Goal: Use online tool/utility: Utilize a website feature to perform a specific function

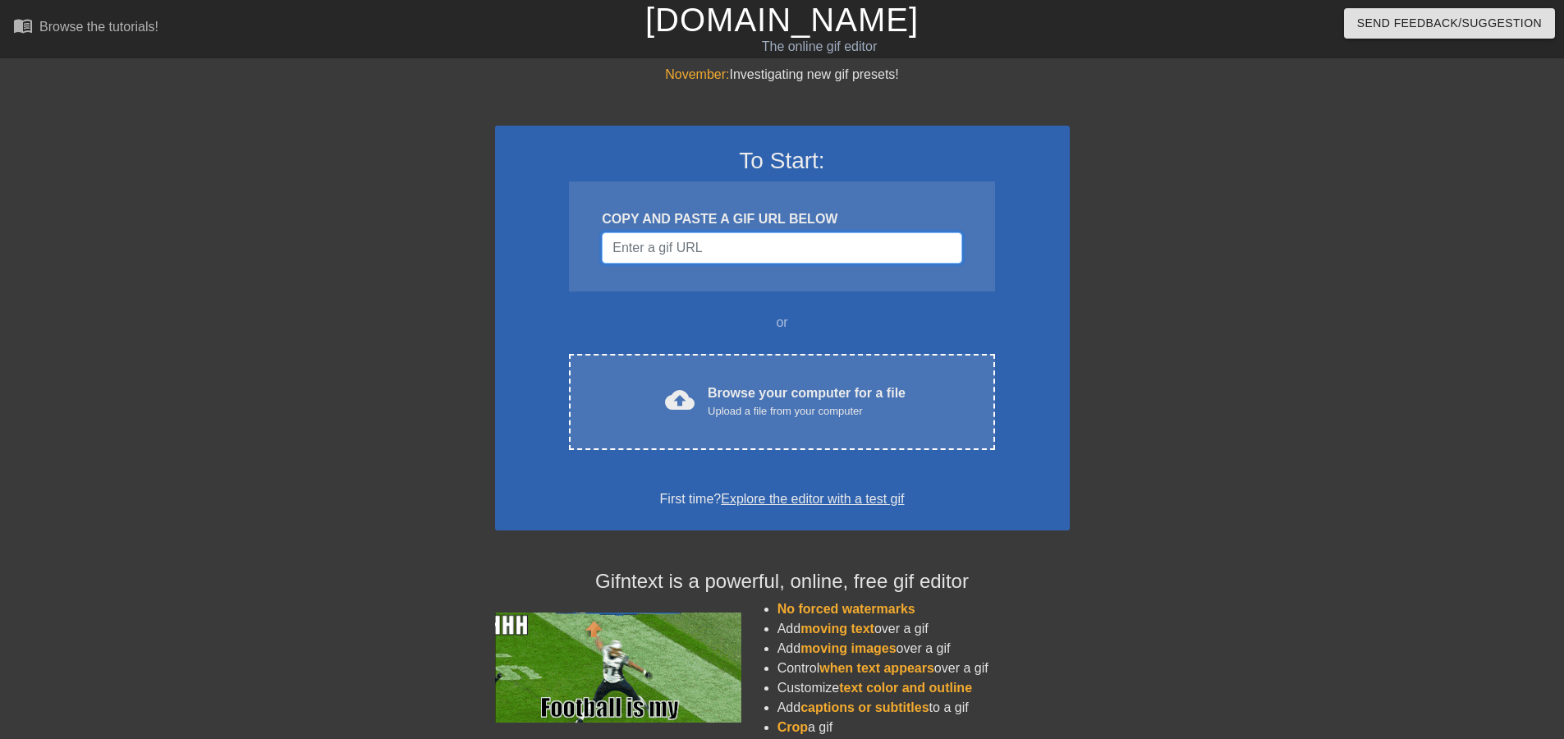
click at [706, 243] on input "Username" at bounding box center [782, 247] width 360 height 31
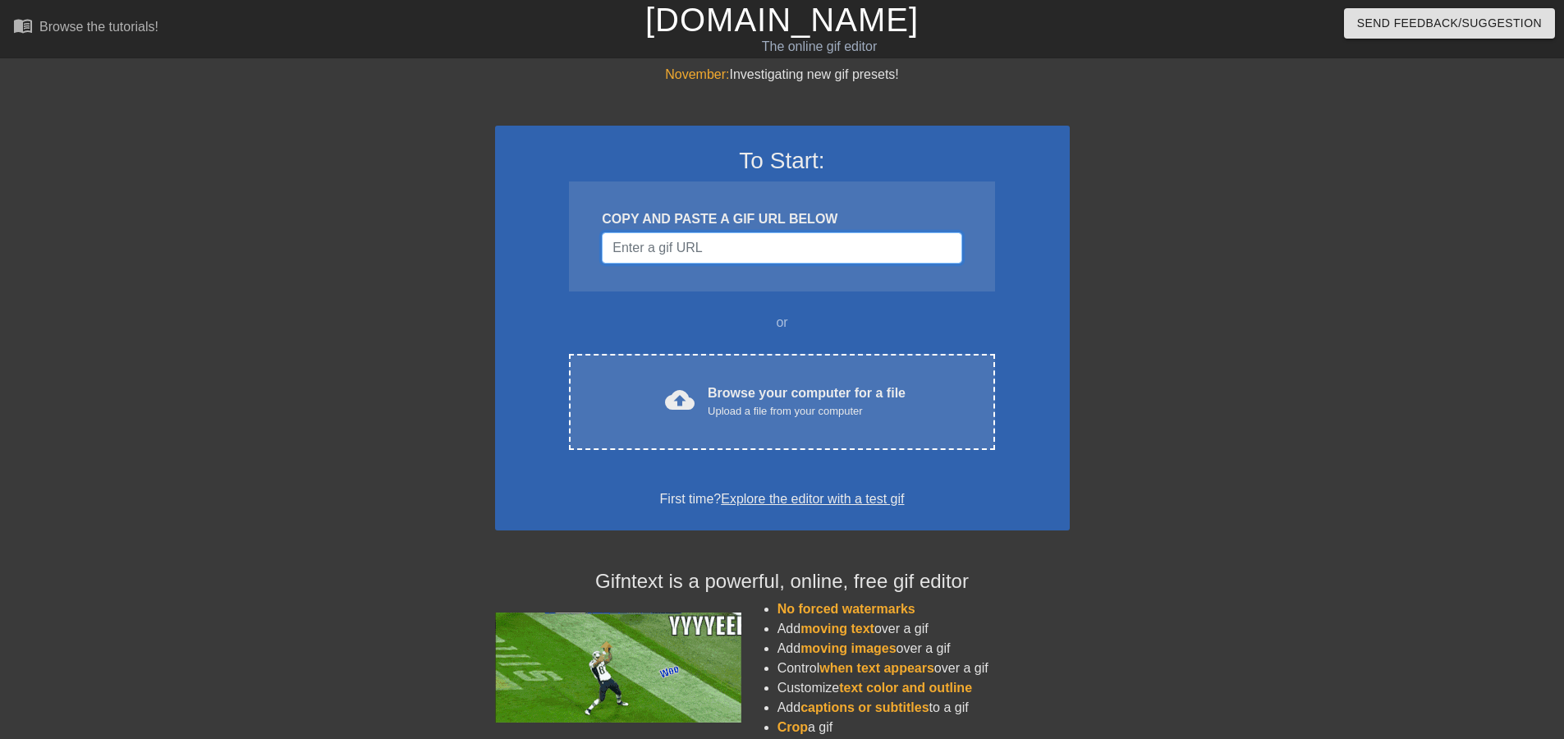
click at [639, 250] on input "Username" at bounding box center [782, 247] width 360 height 31
paste input "[URL][DOMAIN_NAME]"
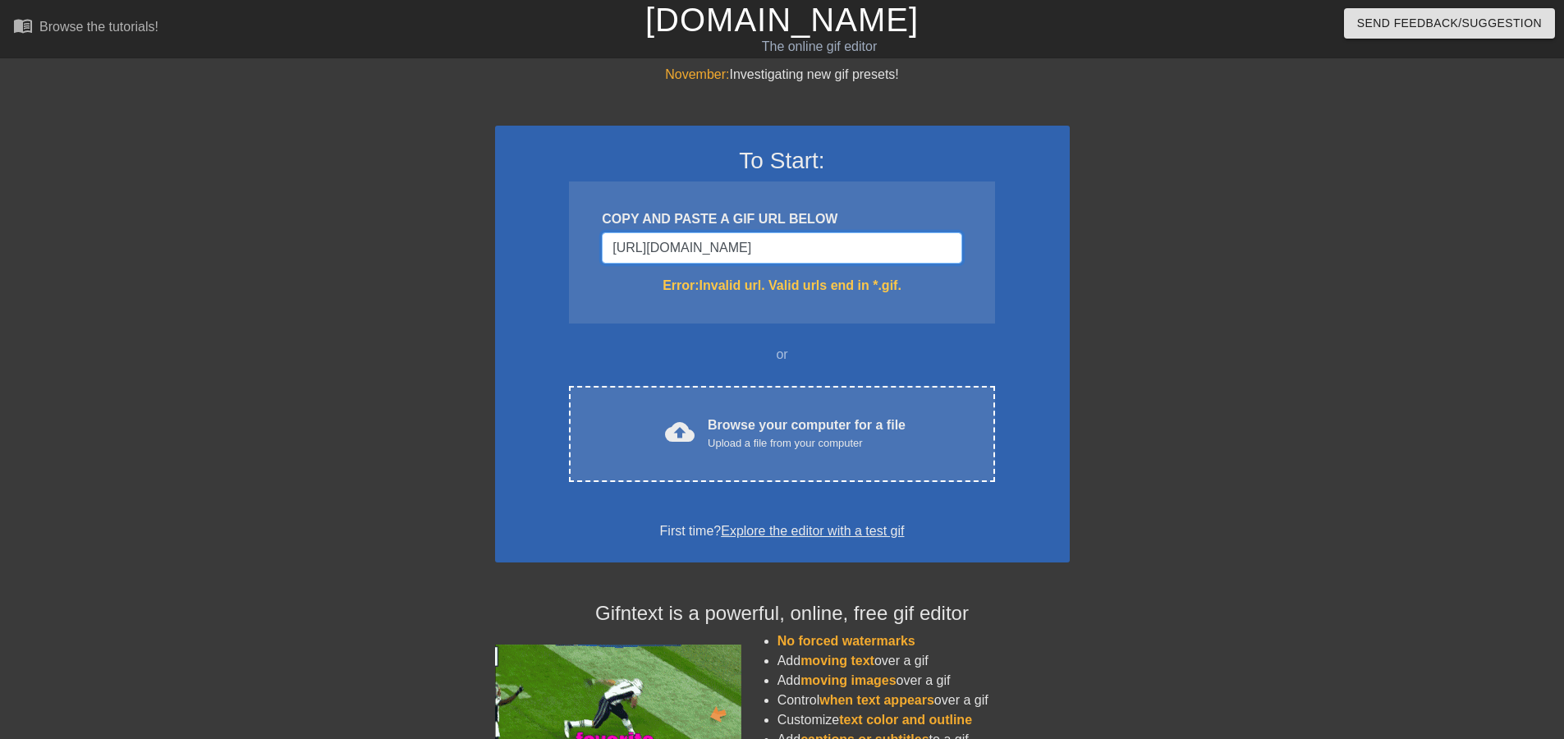
type input "[URL][DOMAIN_NAME]"
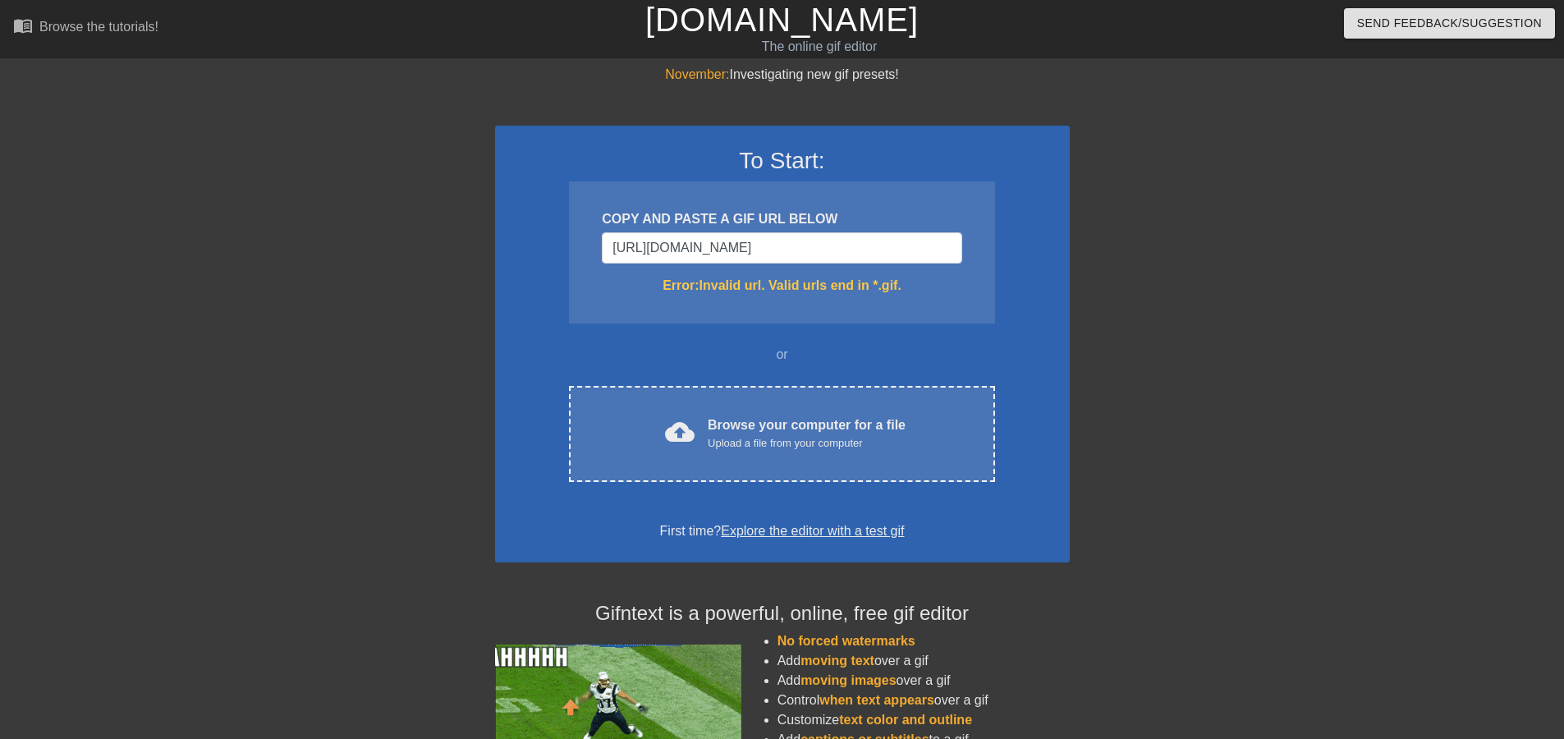
click at [375, 400] on div at bounding box center [352, 311] width 246 height 493
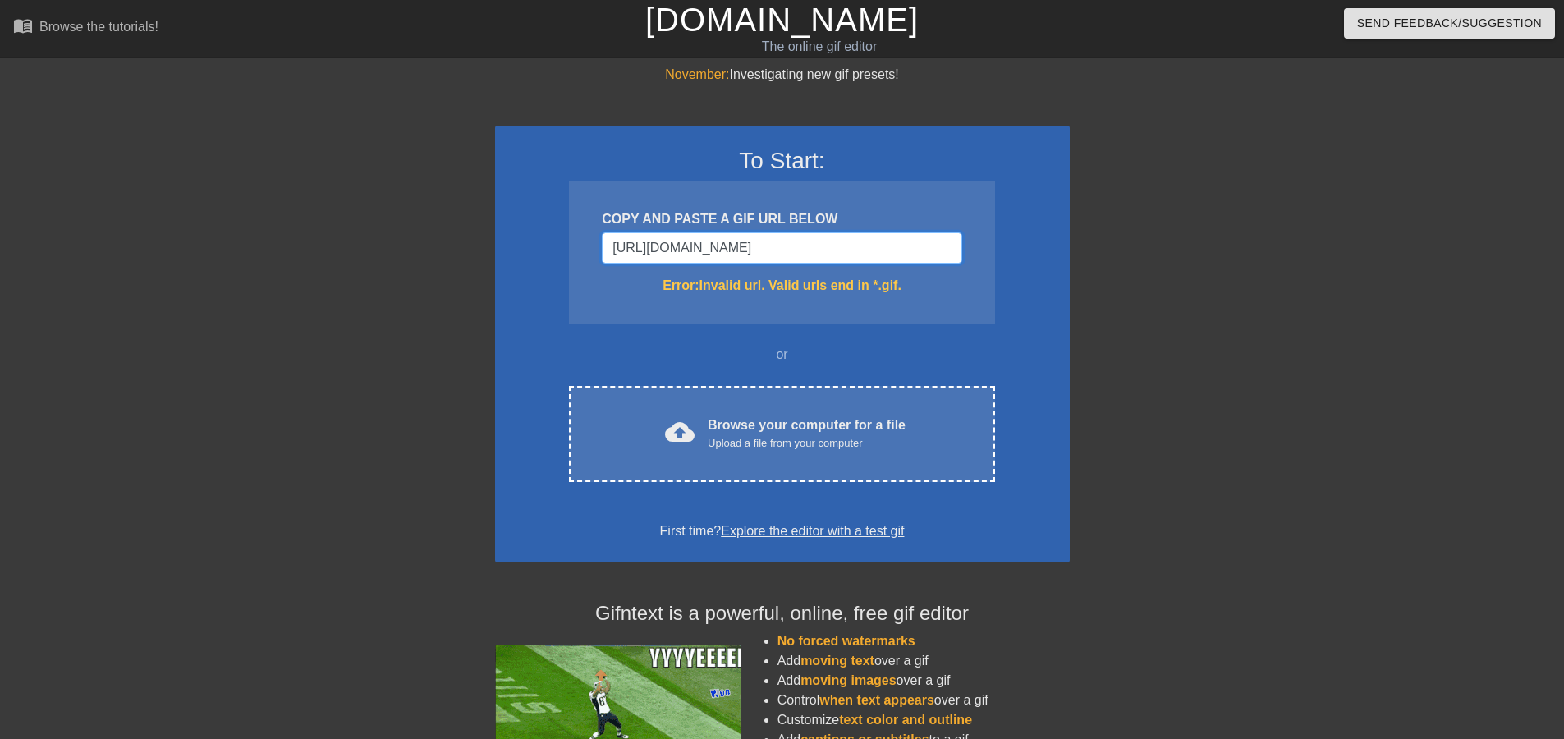
click at [783, 261] on input "[URL][DOMAIN_NAME]" at bounding box center [782, 247] width 360 height 31
click at [778, 246] on input "[URL][DOMAIN_NAME]" at bounding box center [782, 247] width 360 height 31
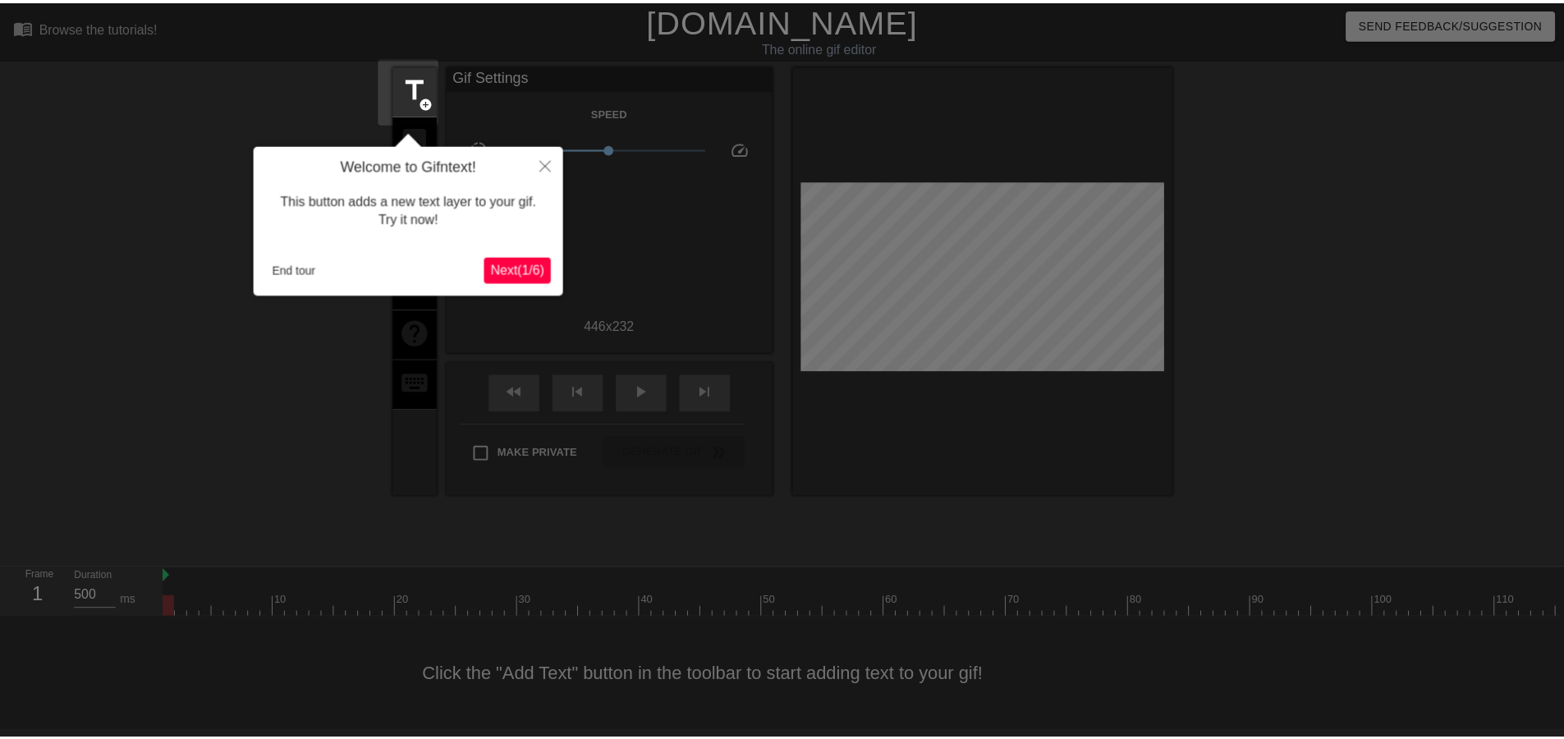
scroll to position [5, 0]
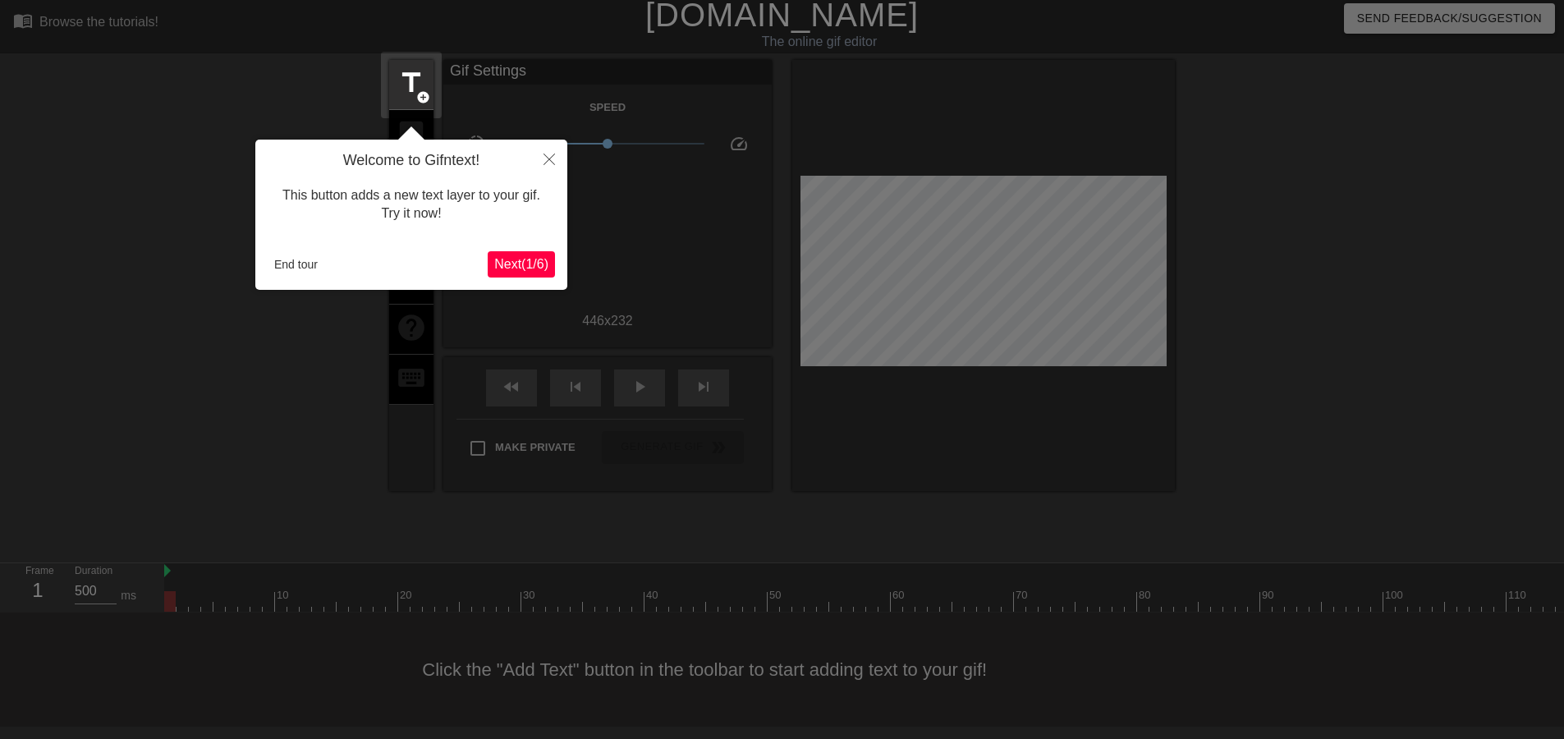
click at [499, 263] on span "Next ( 1 / 6 )" at bounding box center [521, 264] width 54 height 14
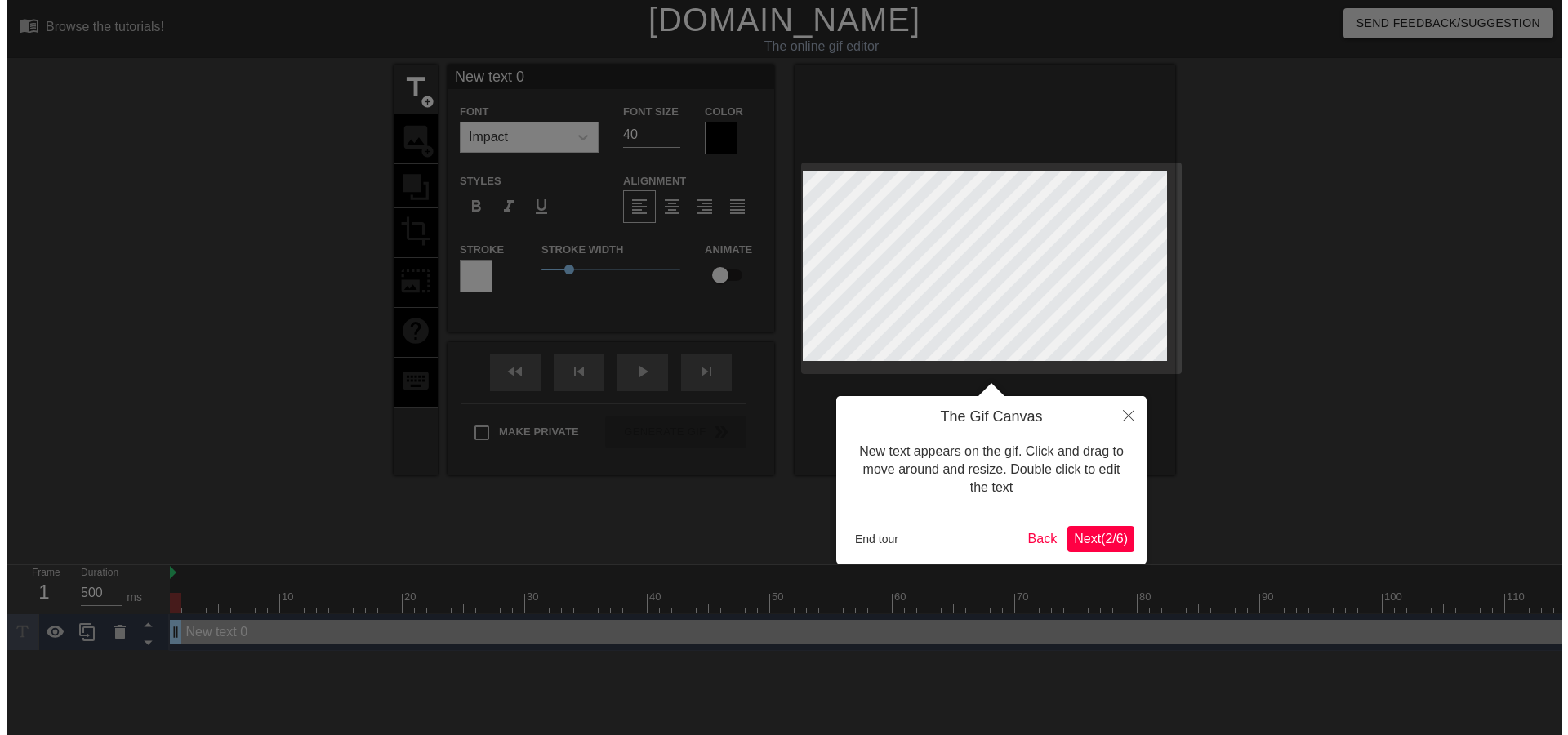
scroll to position [0, 0]
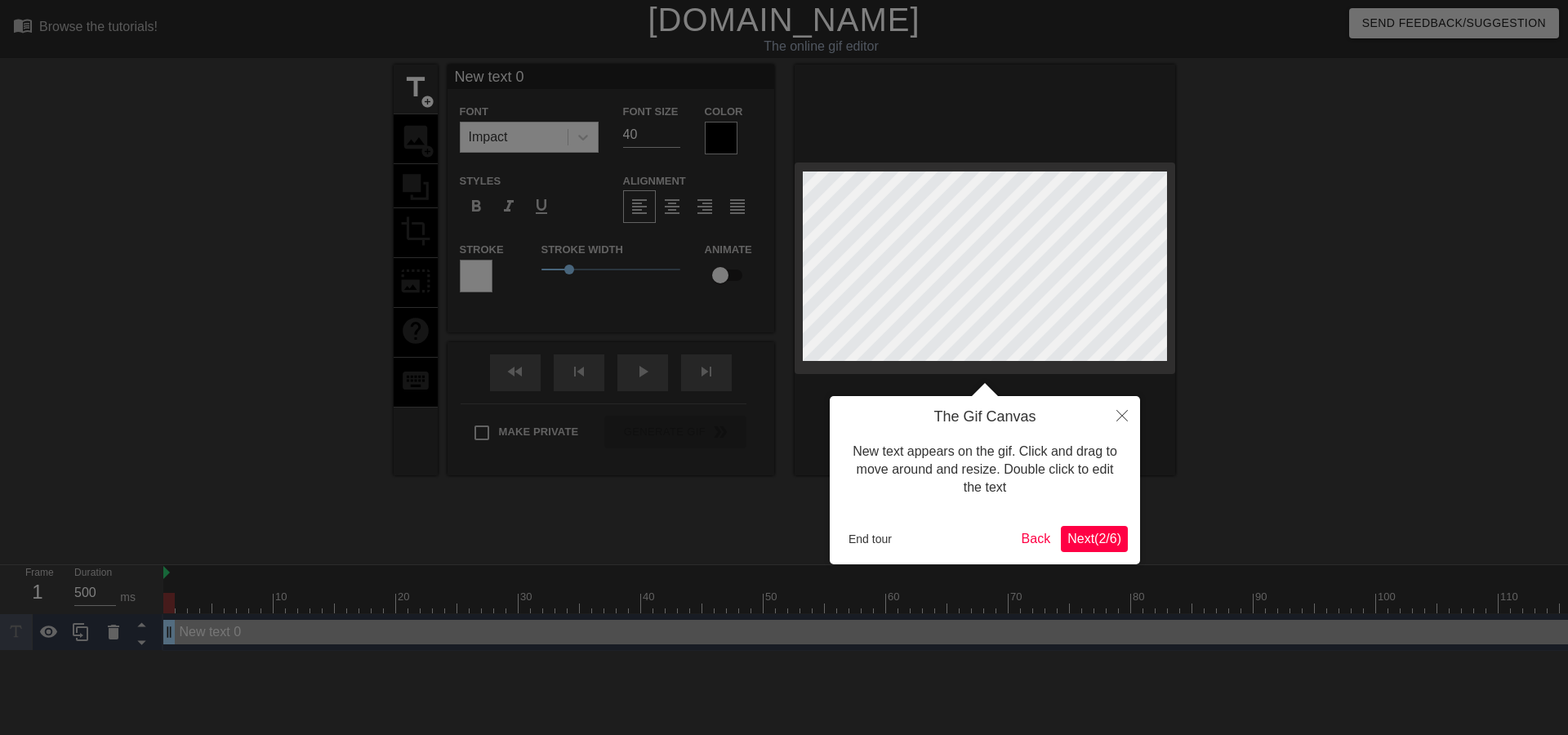
click at [1080, 545] on span "Next ( 2 / 6 )" at bounding box center [1094, 538] width 54 height 14
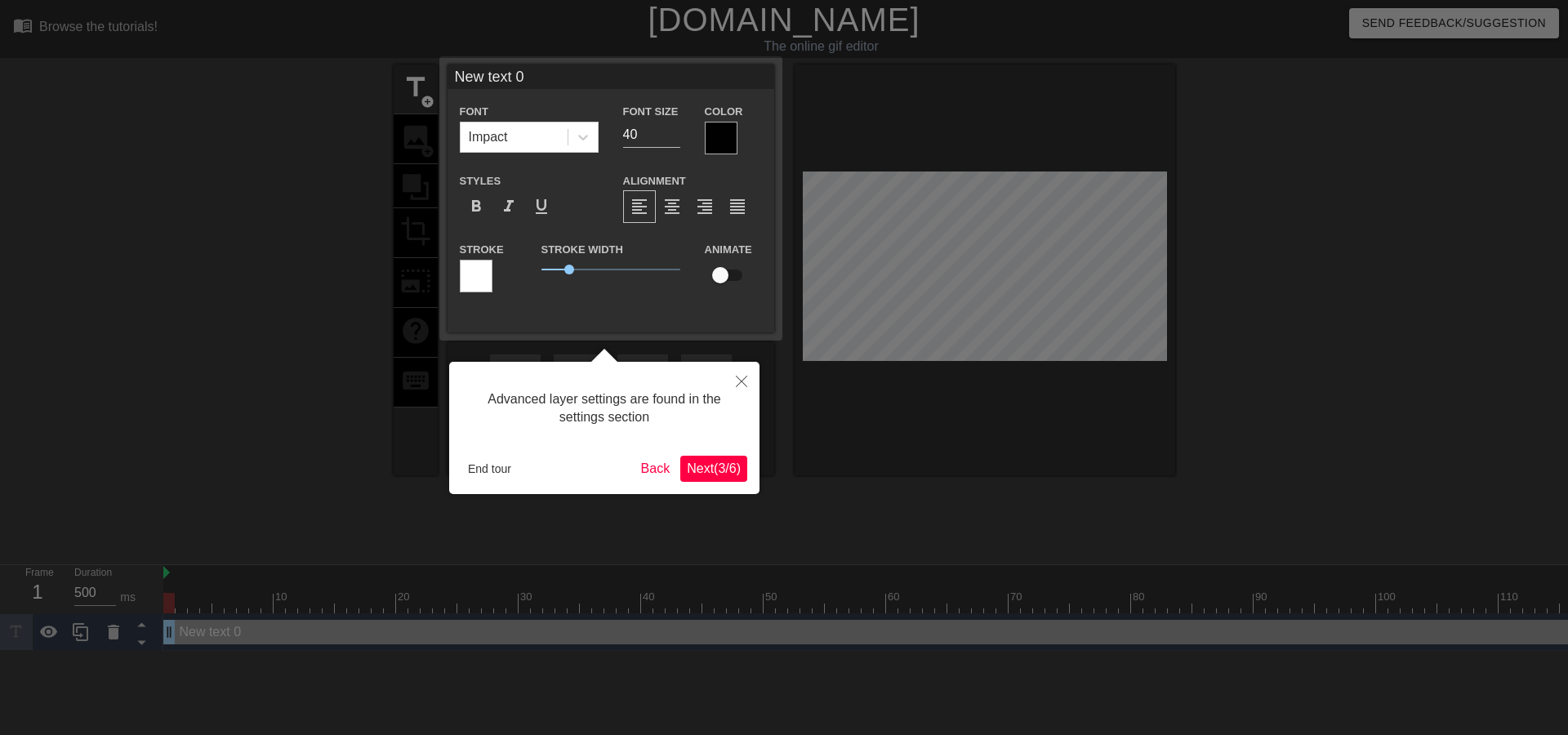
click at [713, 480] on button "Next ( 3 / 6 )" at bounding box center [713, 468] width 67 height 26
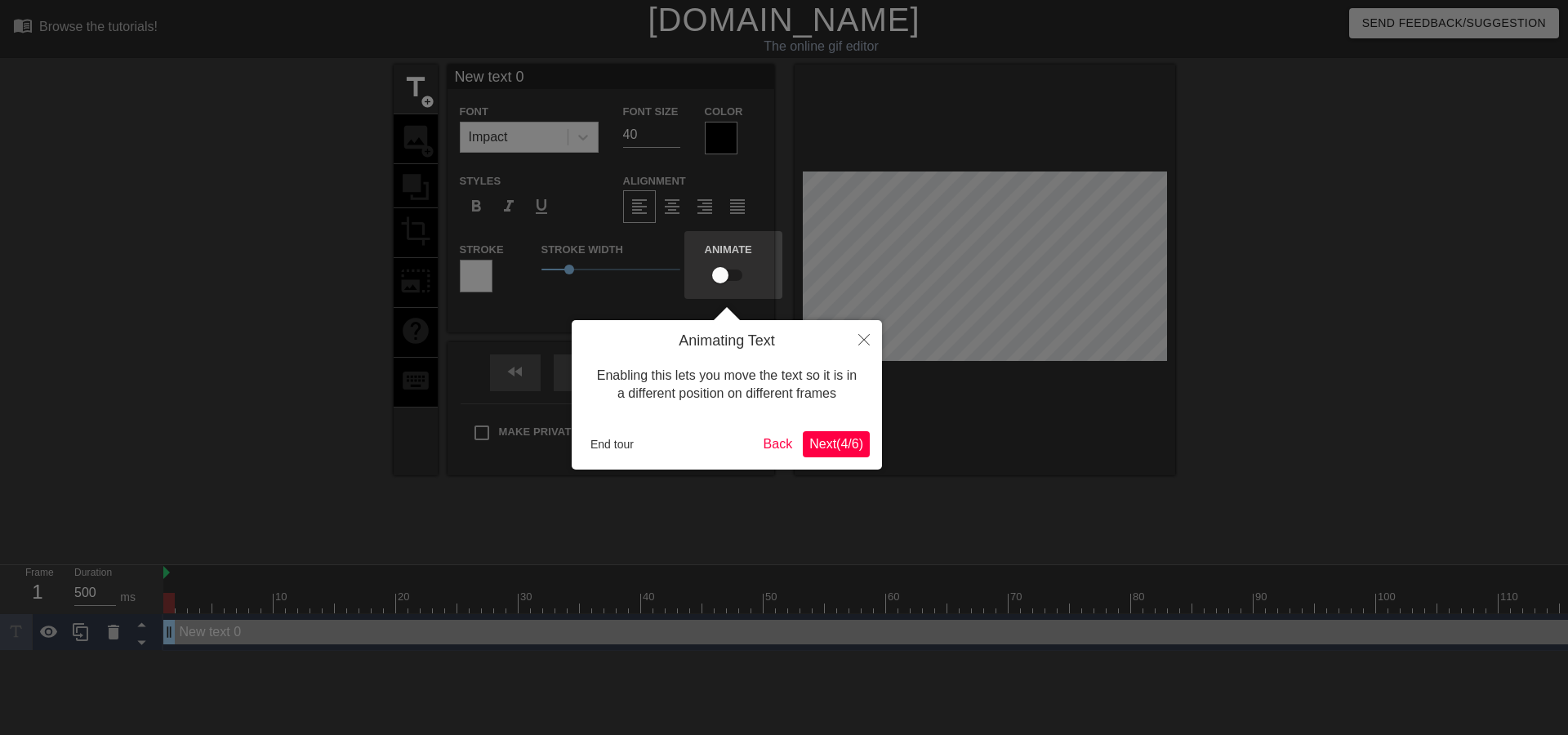
click at [823, 444] on span "Next ( 4 / 6 )" at bounding box center [836, 444] width 54 height 14
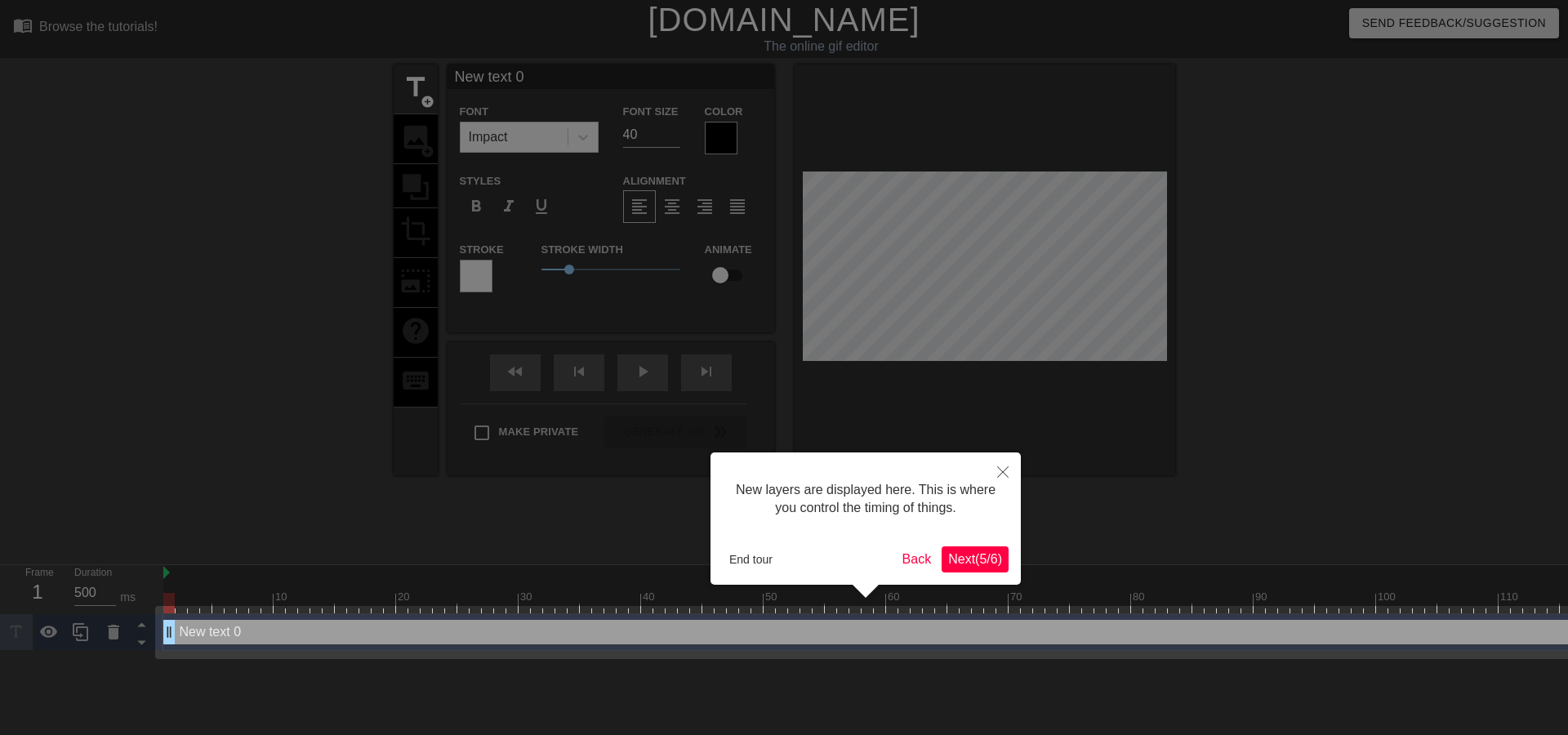
click at [976, 557] on span "Next ( 5 / 6 )" at bounding box center [975, 559] width 54 height 14
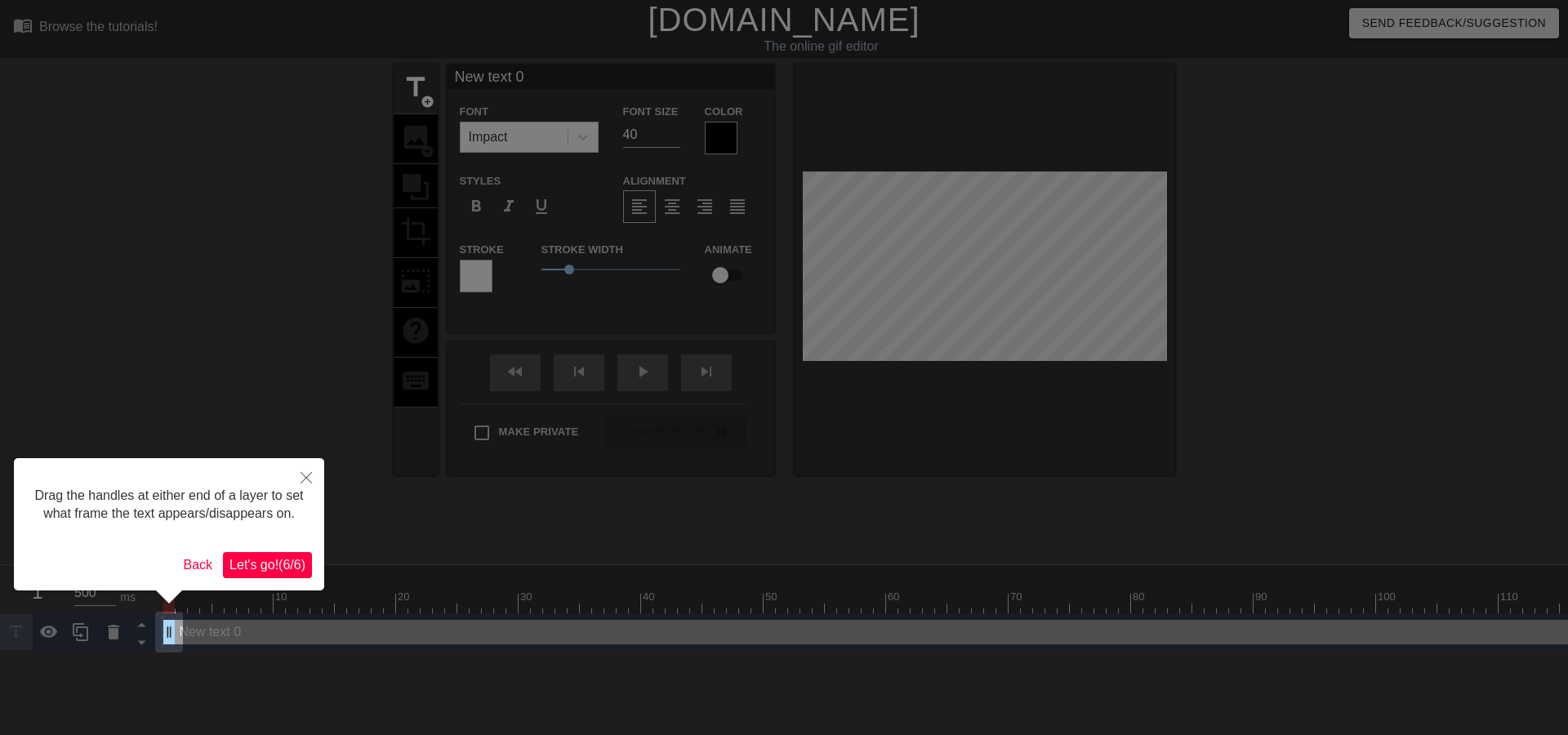
click at [256, 567] on span "Let's go! ( 6 / 6 )" at bounding box center [268, 565] width 76 height 14
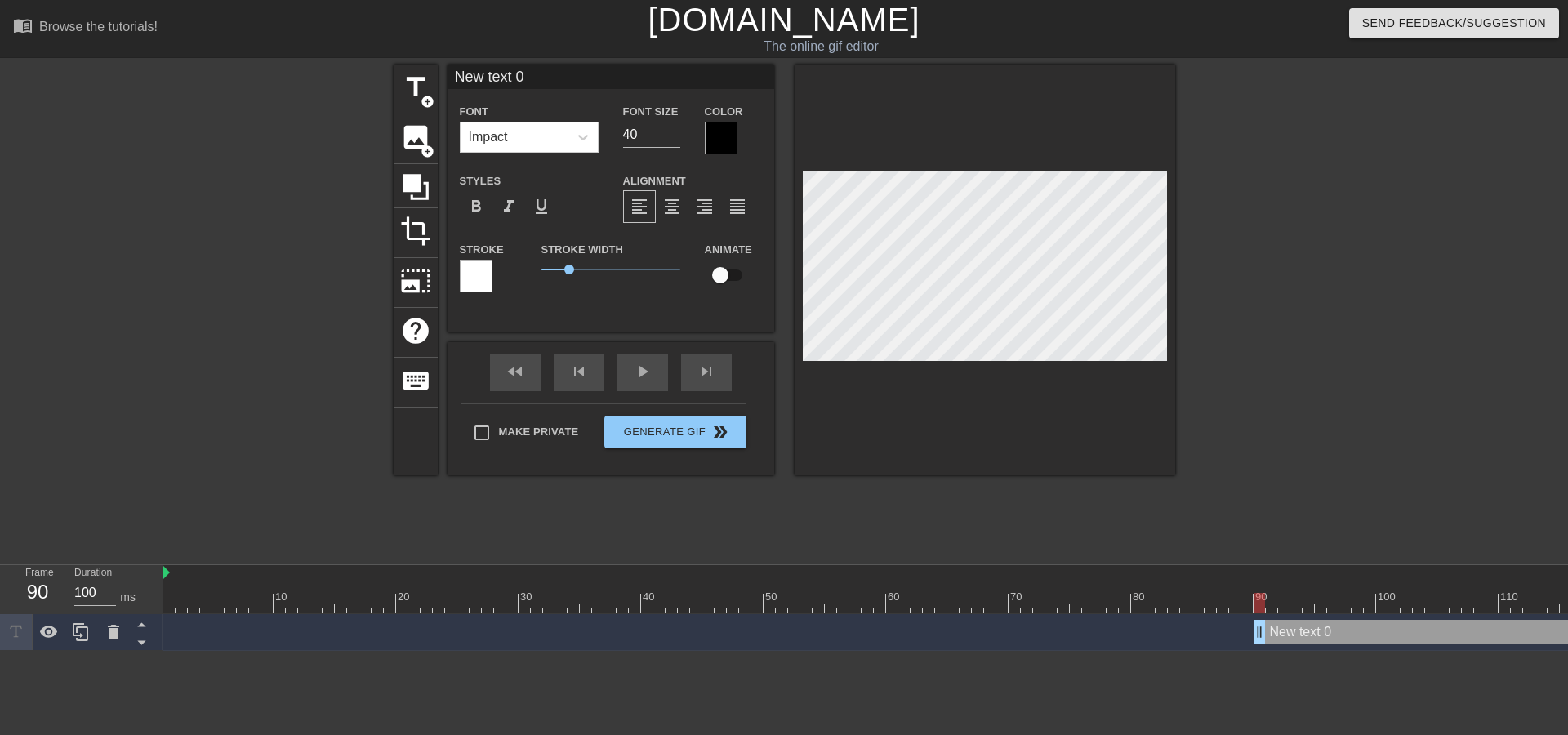
drag, startPoint x: 170, startPoint y: 627, endPoint x: 1261, endPoint y: 669, distance: 1091.8
click at [1261, 650] on html "menu_book Browse the tutorials! [DOMAIN_NAME] The online gif editor Send Feedba…" at bounding box center [784, 325] width 1568 height 650
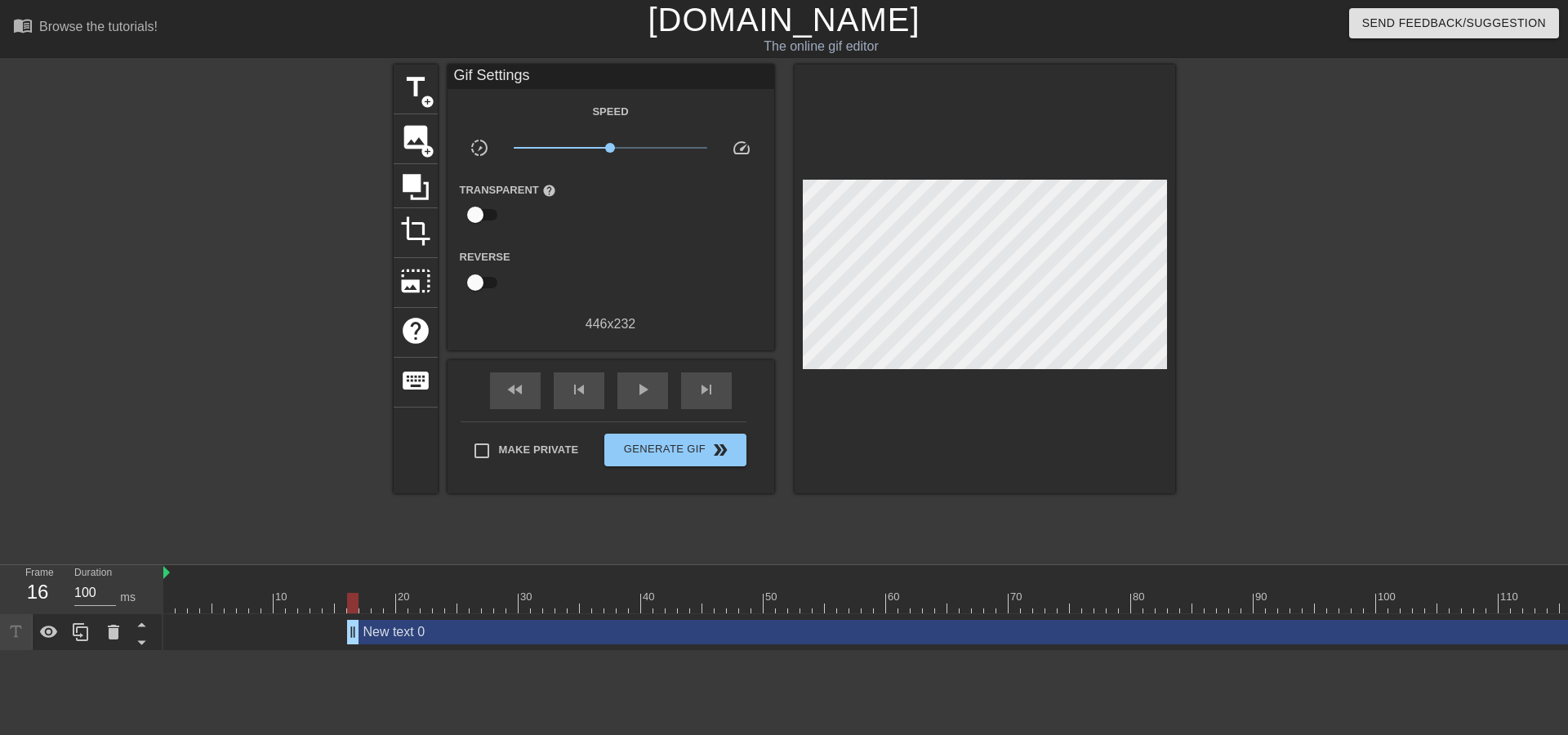
type input "500"
drag, startPoint x: 1258, startPoint y: 636, endPoint x: 72, endPoint y: 650, distance: 1186.1
click at [72, 650] on html "menu_book Browse the tutorials! [DOMAIN_NAME] The online gif editor Send Feedba…" at bounding box center [784, 325] width 1568 height 650
click at [107, 636] on icon at bounding box center [113, 632] width 20 height 20
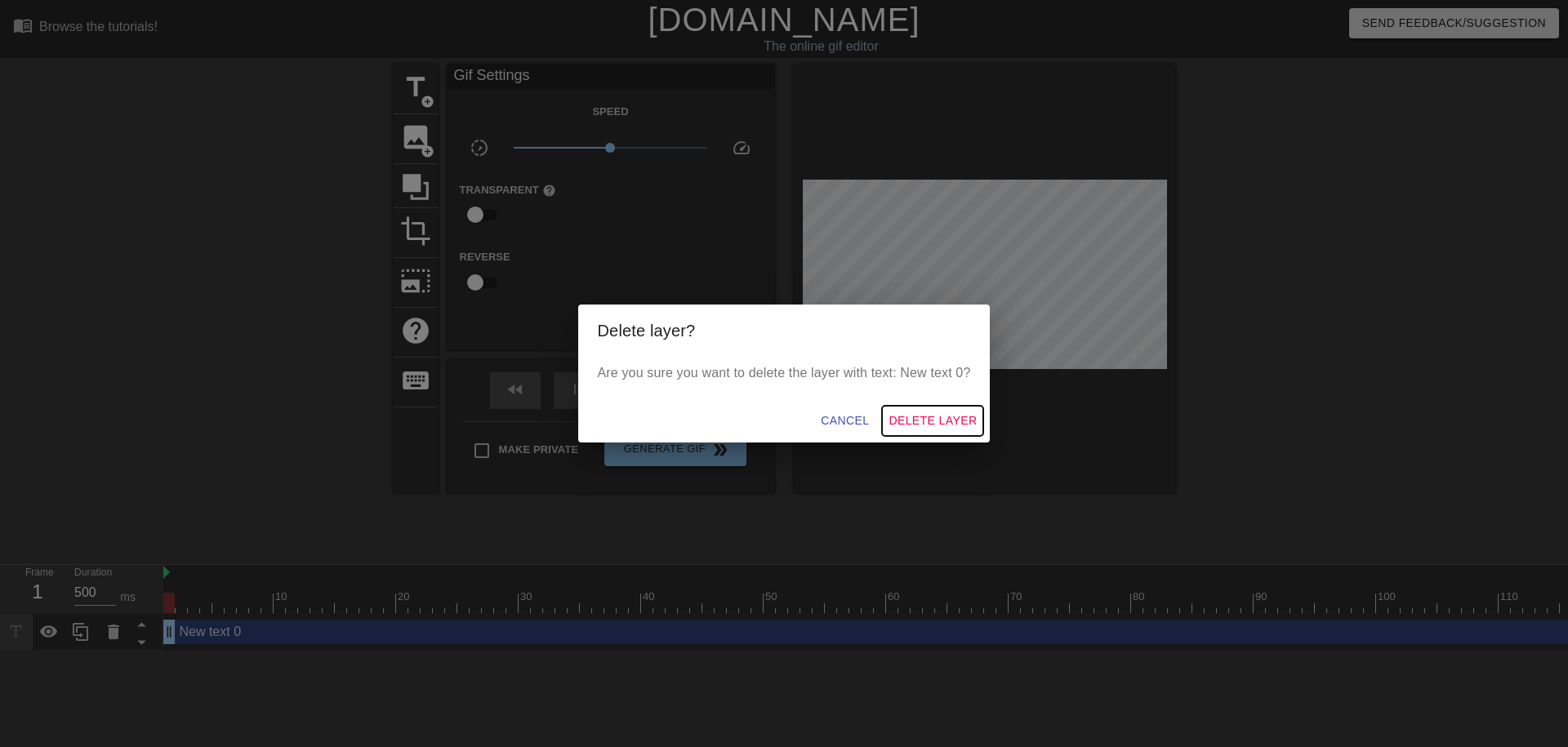
click at [915, 425] on span "Delete Layer" at bounding box center [932, 421] width 89 height 21
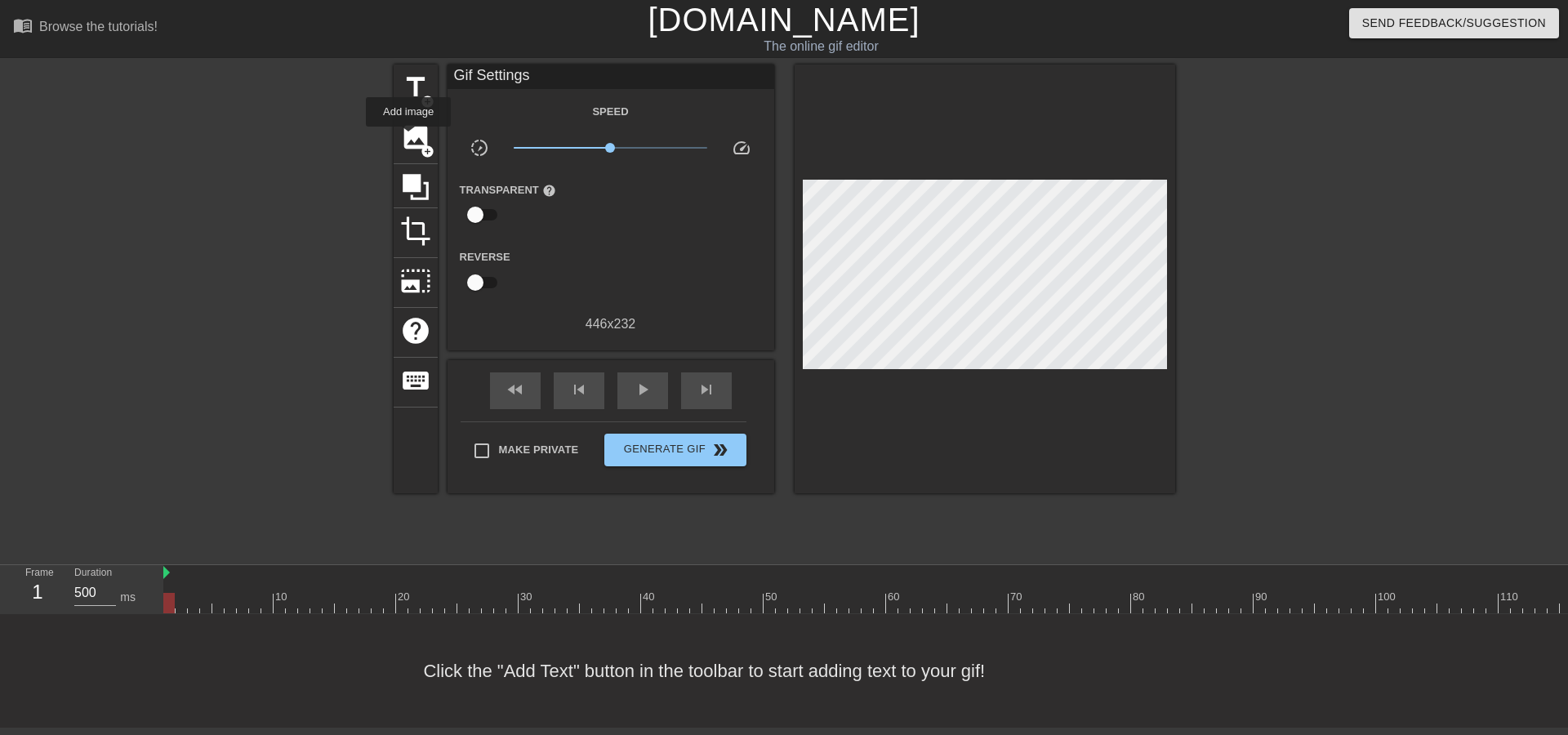
drag, startPoint x: 408, startPoint y: 138, endPoint x: 449, endPoint y: 192, distance: 67.8
click at [408, 136] on span "image" at bounding box center [415, 136] width 31 height 31
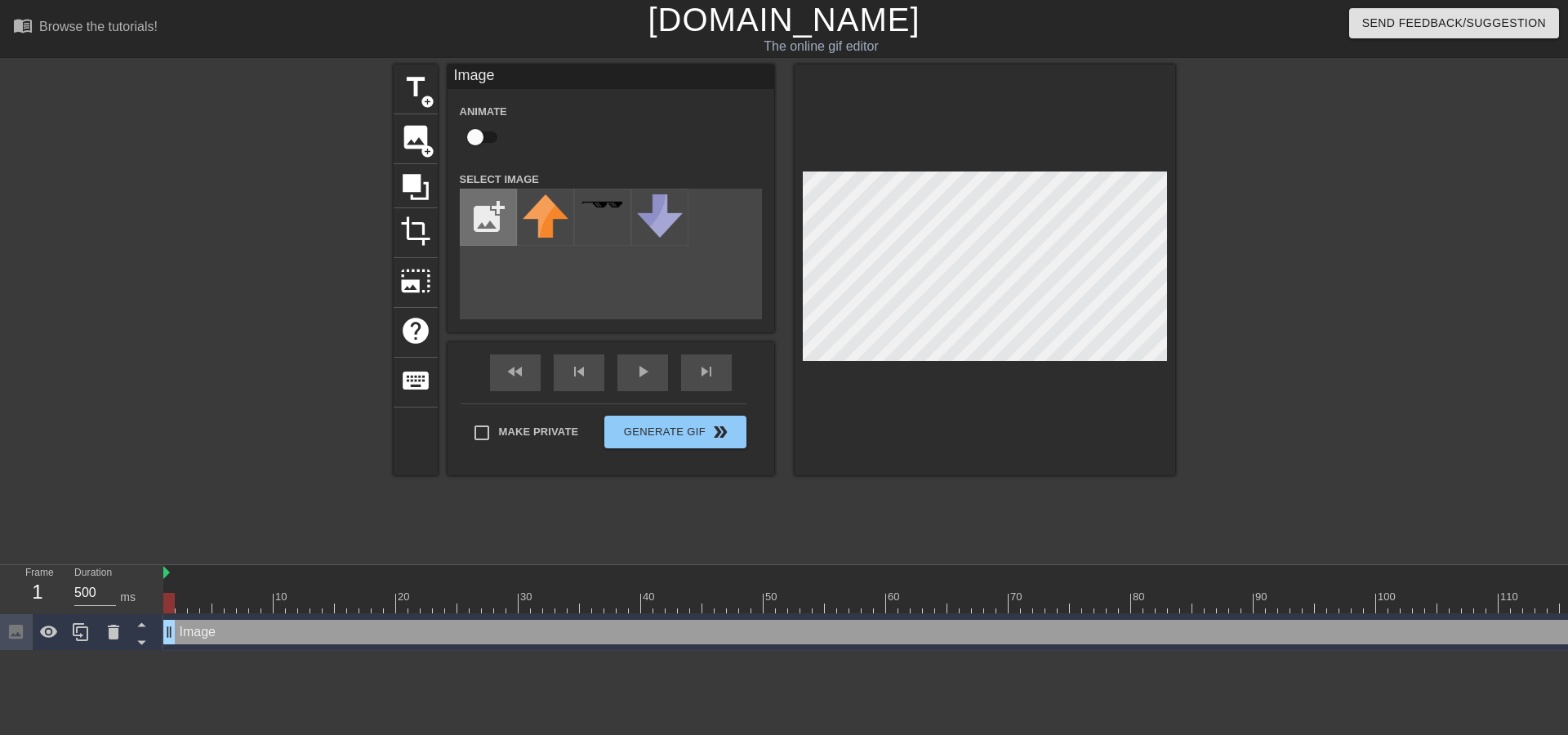
click at [486, 210] on input "file" at bounding box center [489, 217] width 56 height 56
type input "C:\fakepath\image (1).png"
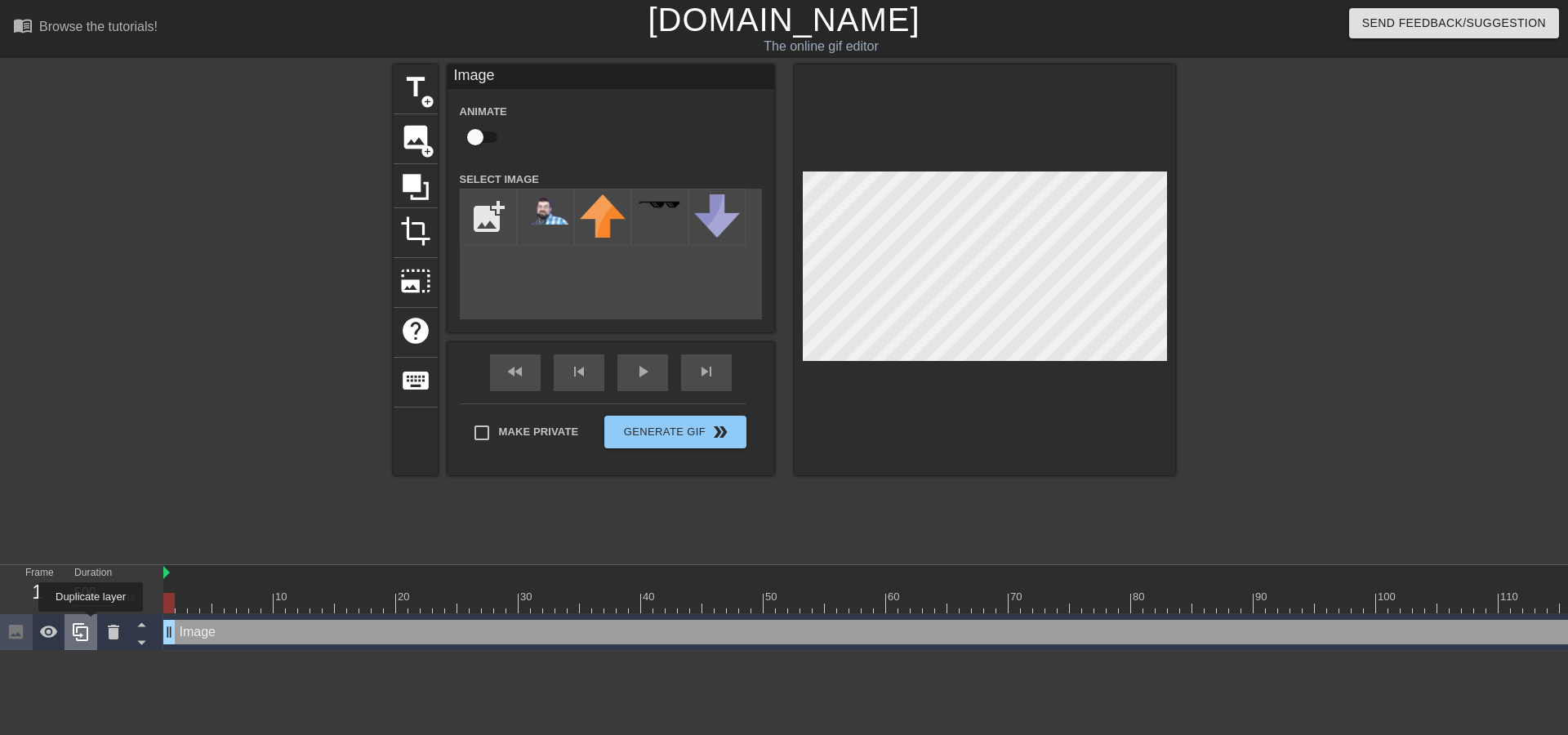
drag, startPoint x: 171, startPoint y: 638, endPoint x: 91, endPoint y: 623, distance: 81.4
click at [91, 623] on div "Frame 1 Duration 500 ms 10 20 30 40 50 60 70 80 90 100 110 120 130 140 150" at bounding box center [784, 608] width 1568 height 86
click at [537, 220] on img at bounding box center [545, 209] width 46 height 30
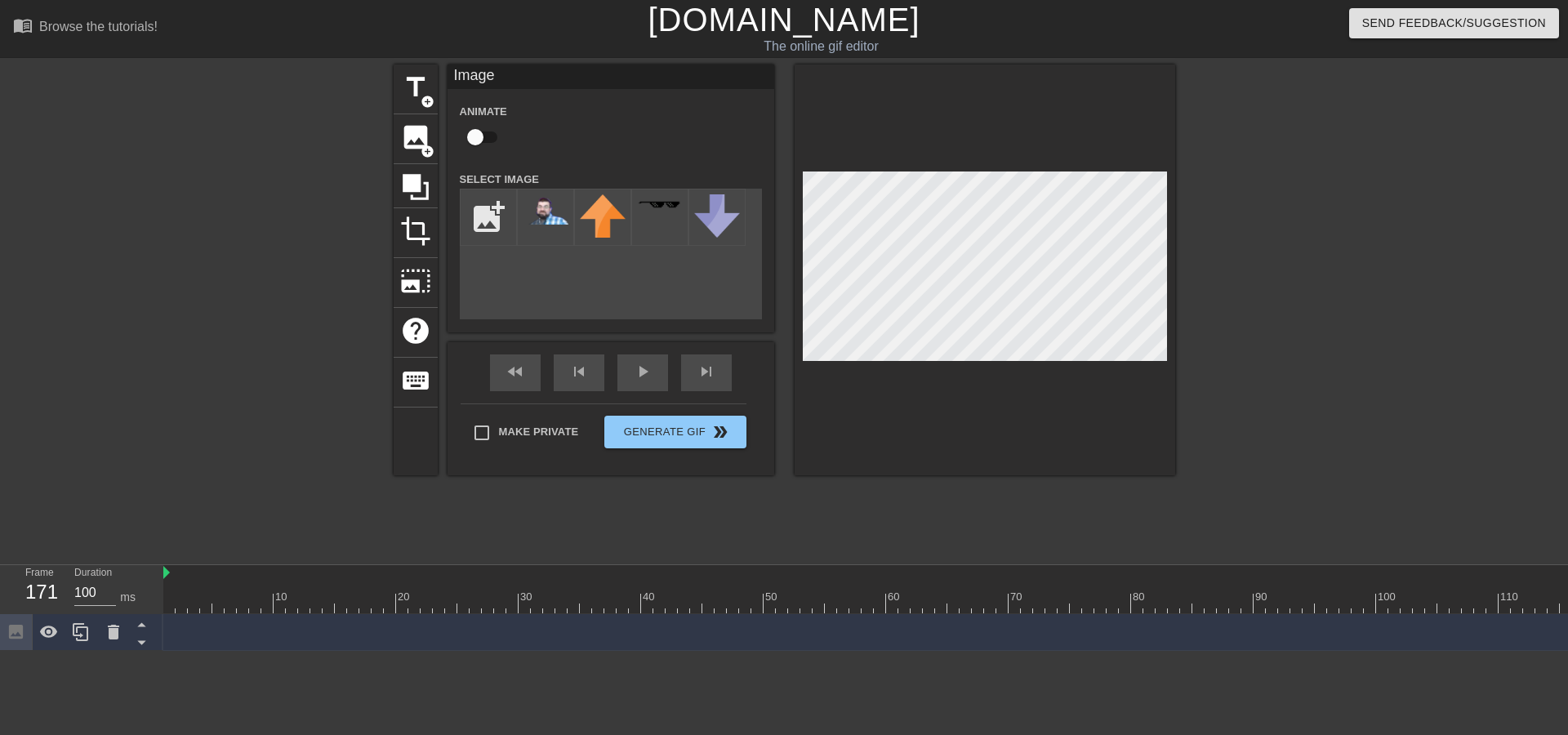
drag, startPoint x: 169, startPoint y: 641, endPoint x: 2248, endPoint y: 542, distance: 2081.4
click at [1555, 542] on html "menu_book Browse the tutorials! [DOMAIN_NAME] The online gif editor Send Feedba…" at bounding box center [784, 325] width 1568 height 650
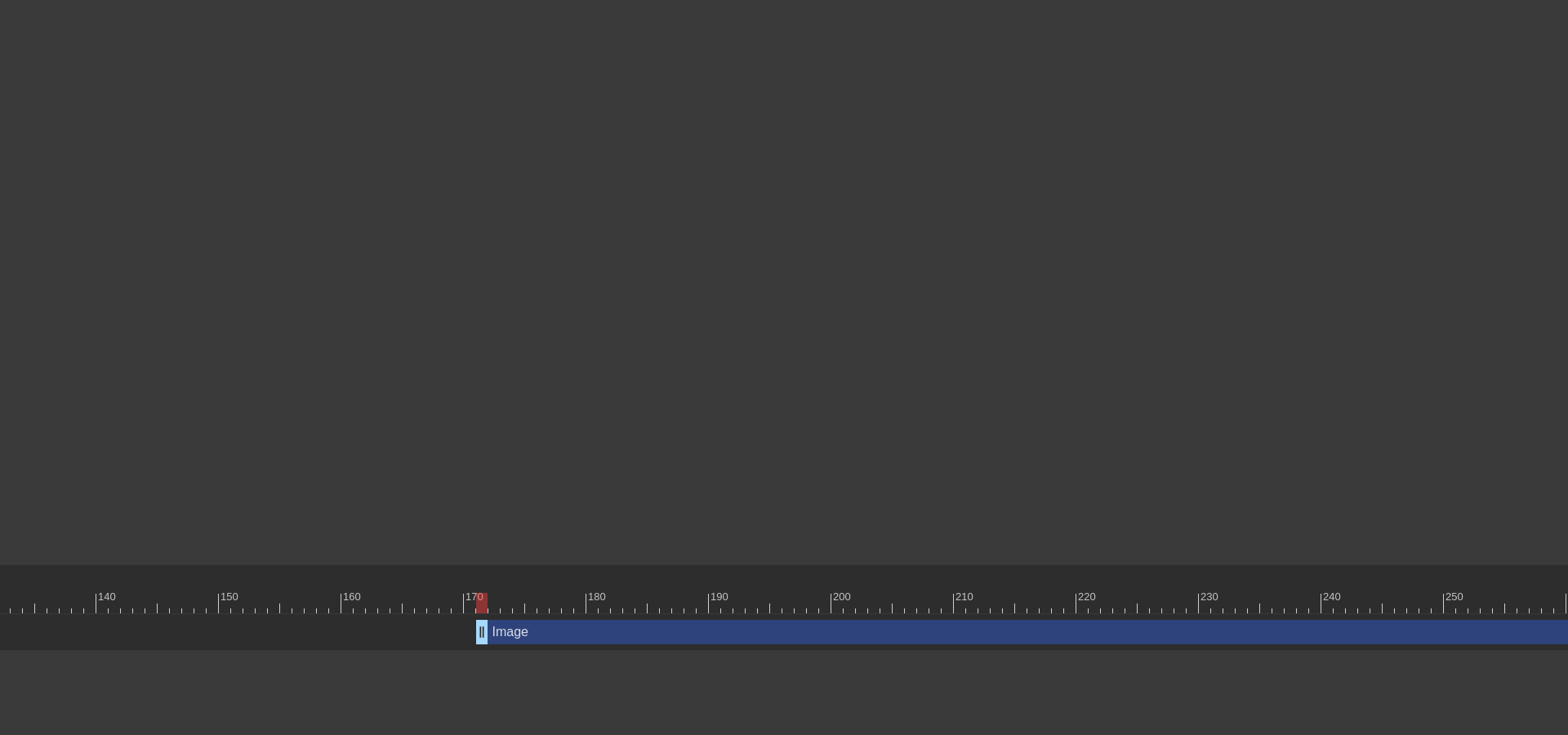
scroll to position [0, 1809]
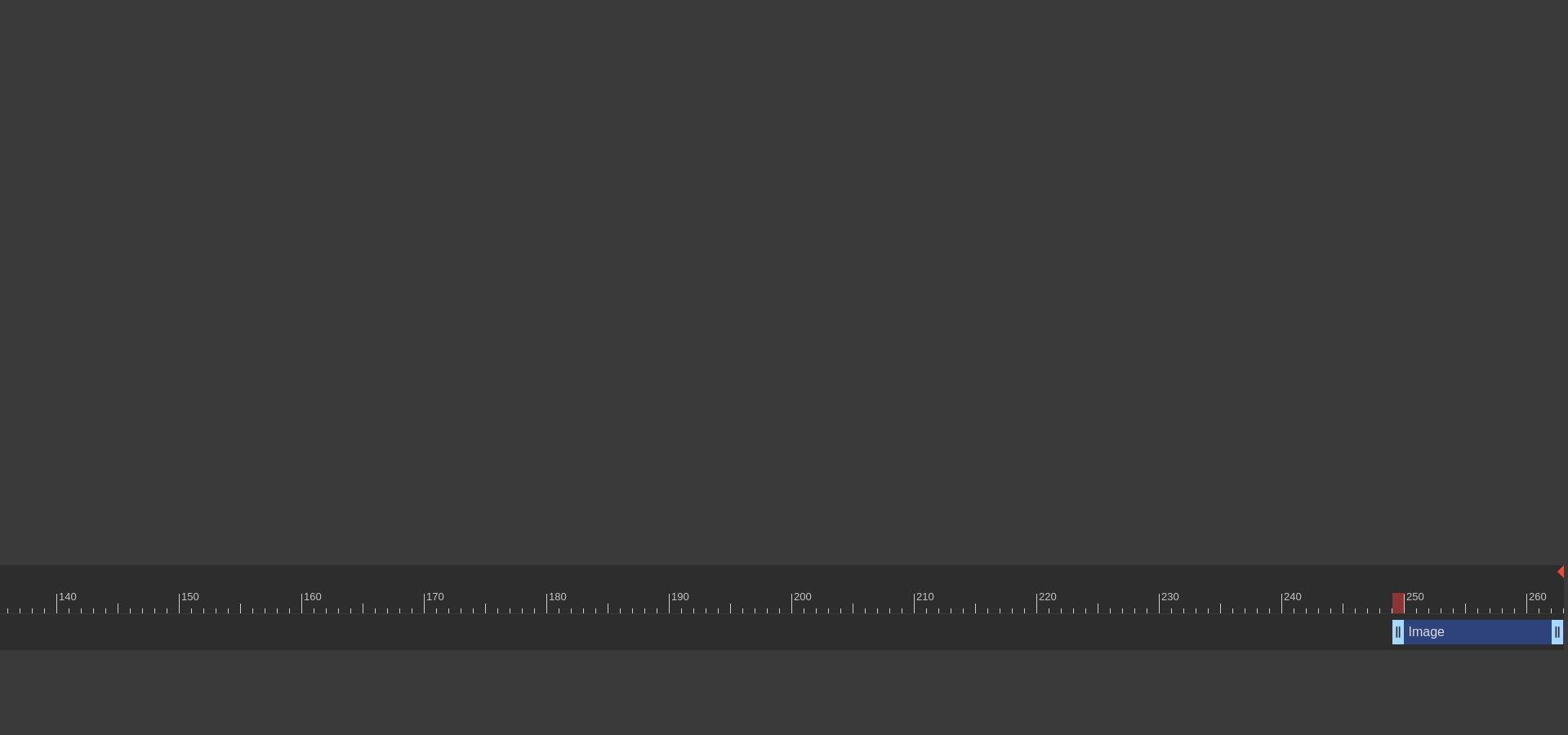
drag, startPoint x: 447, startPoint y: 633, endPoint x: 1407, endPoint y: 611, distance: 960.3
drag, startPoint x: 1397, startPoint y: 624, endPoint x: 1365, endPoint y: 624, distance: 32.0
drag, startPoint x: 1367, startPoint y: 631, endPoint x: 1290, endPoint y: 635, distance: 77.1
drag, startPoint x: 1555, startPoint y: 635, endPoint x: 1662, endPoint y: 629, distance: 107.2
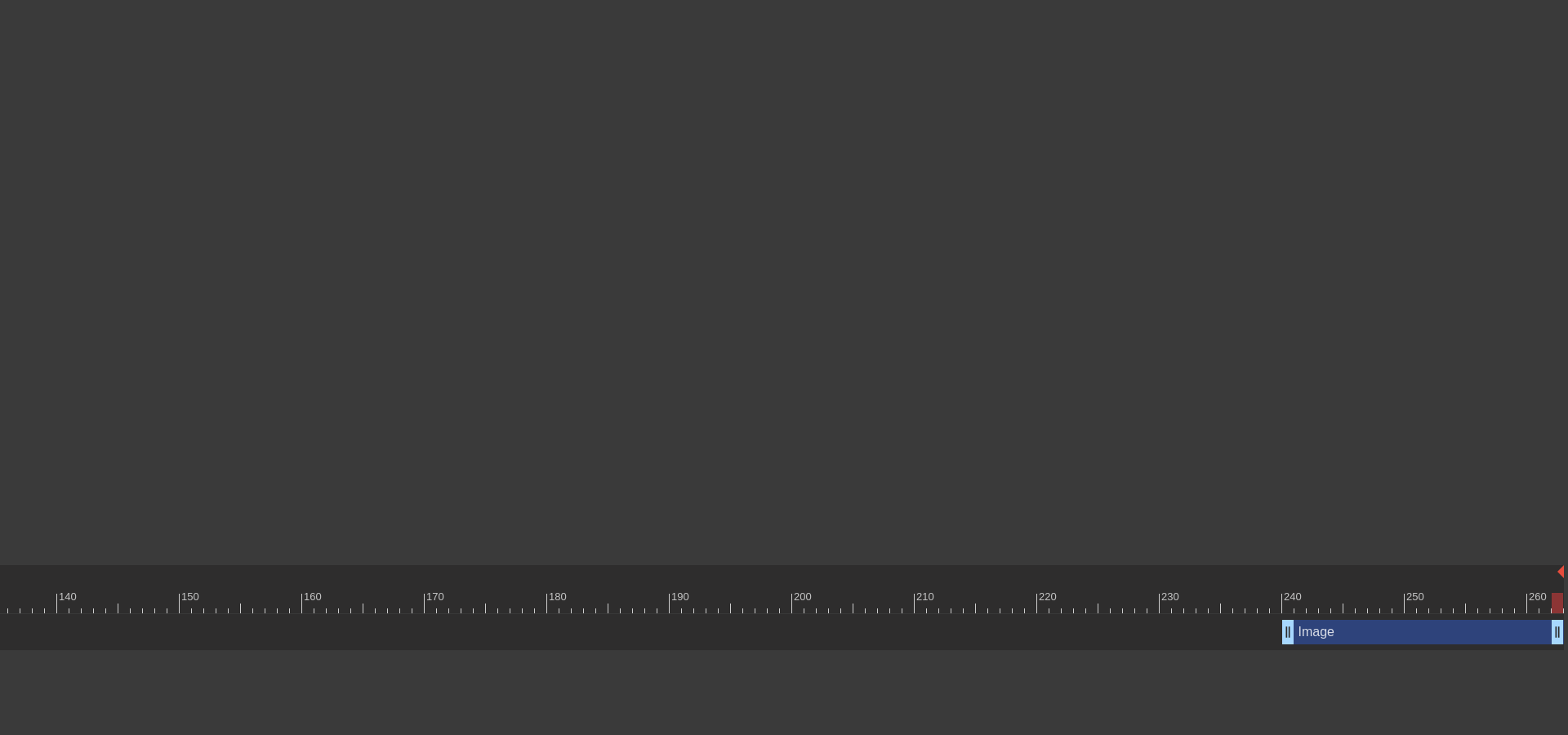
drag, startPoint x: 1561, startPoint y: 596, endPoint x: 1583, endPoint y: 596, distance: 22.0
drag, startPoint x: 1552, startPoint y: 611, endPoint x: 1573, endPoint y: 614, distance: 21.2
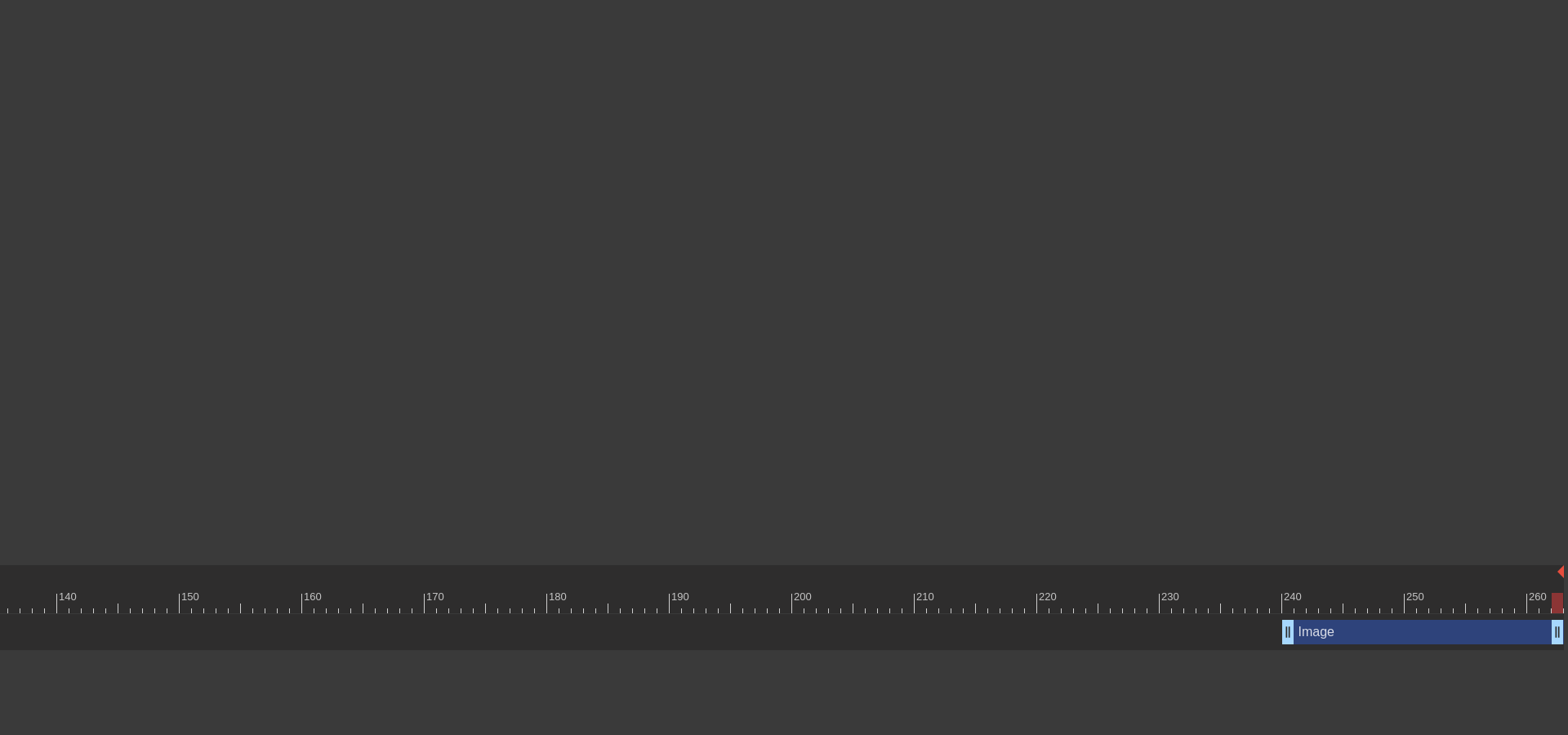
drag, startPoint x: 1561, startPoint y: 626, endPoint x: 1581, endPoint y: 631, distance: 20.6
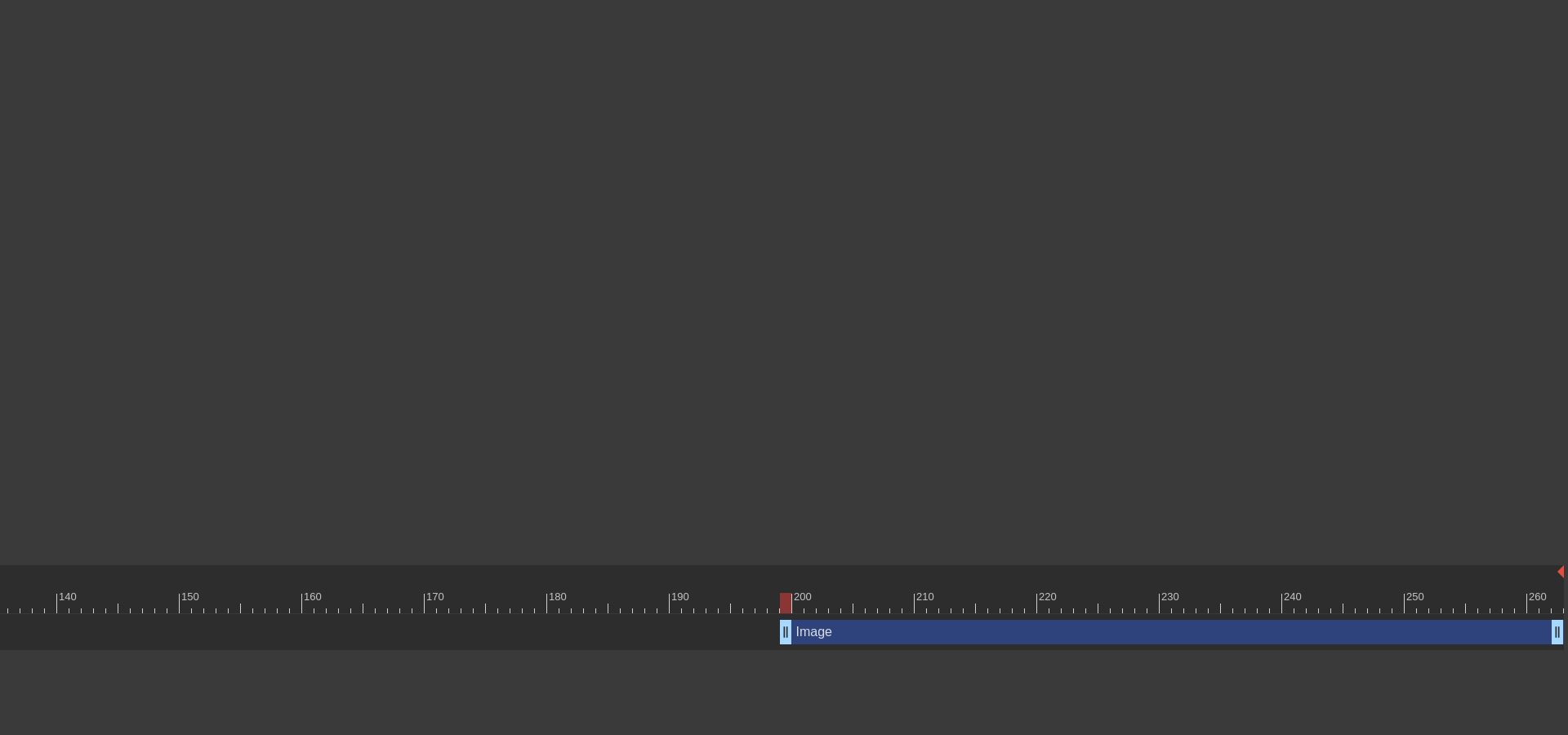
drag, startPoint x: 1288, startPoint y: 638, endPoint x: 791, endPoint y: 636, distance: 497.0
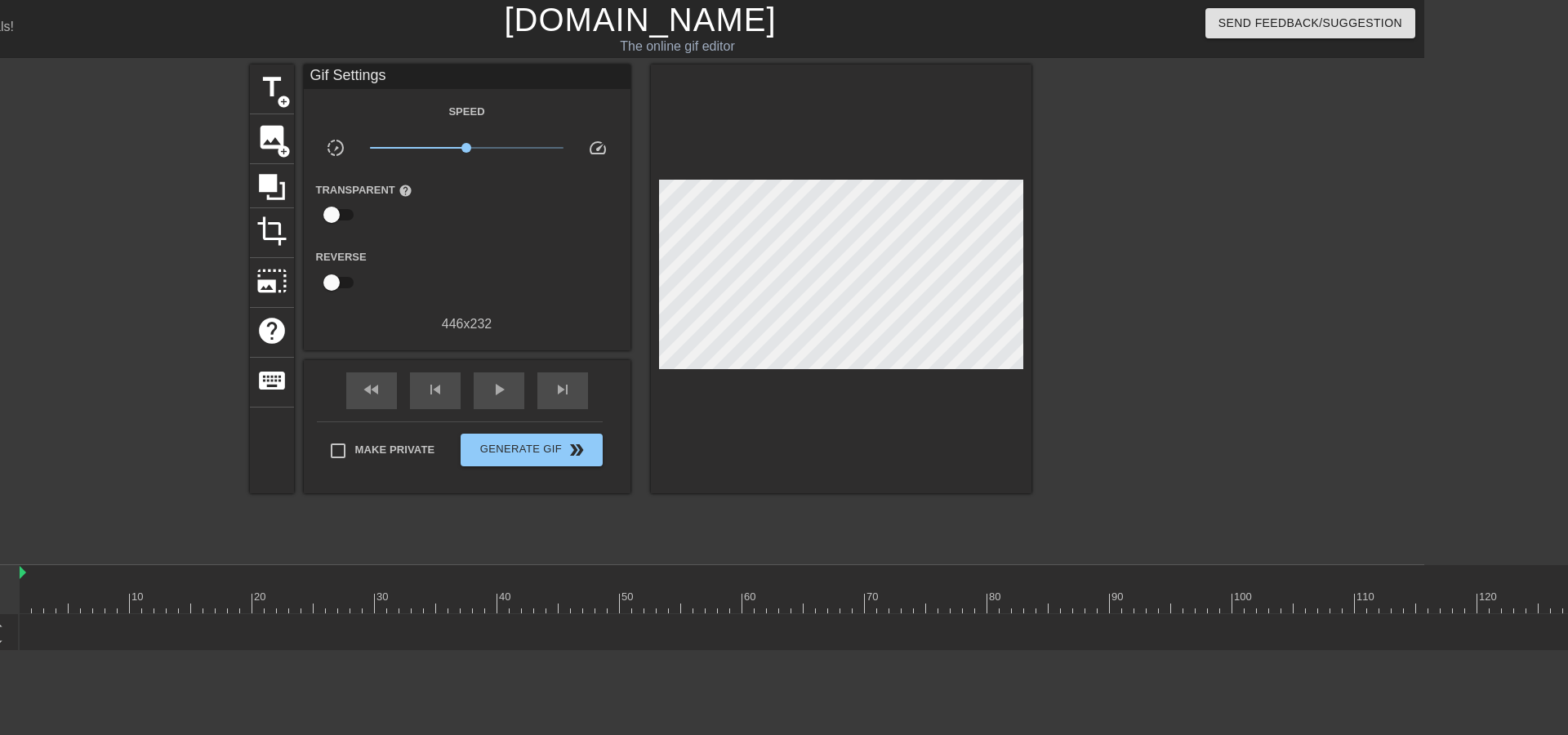
scroll to position [0, 0]
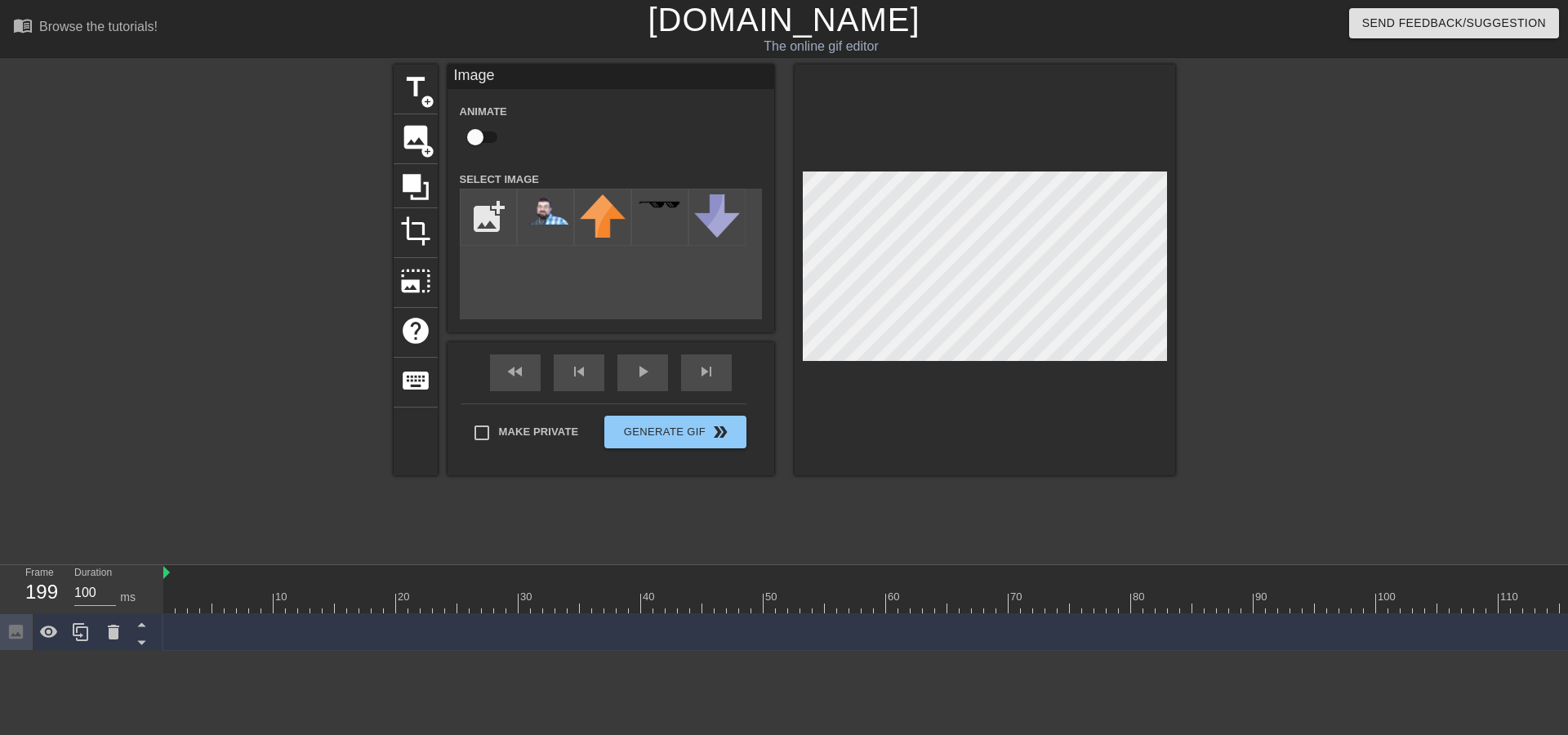
click at [1352, 263] on div "title add_circle image add_circle crop photo_size_select_large help keyboard Im…" at bounding box center [784, 309] width 1568 height 490
click at [640, 383] on div "play_arrow" at bounding box center [643, 372] width 51 height 37
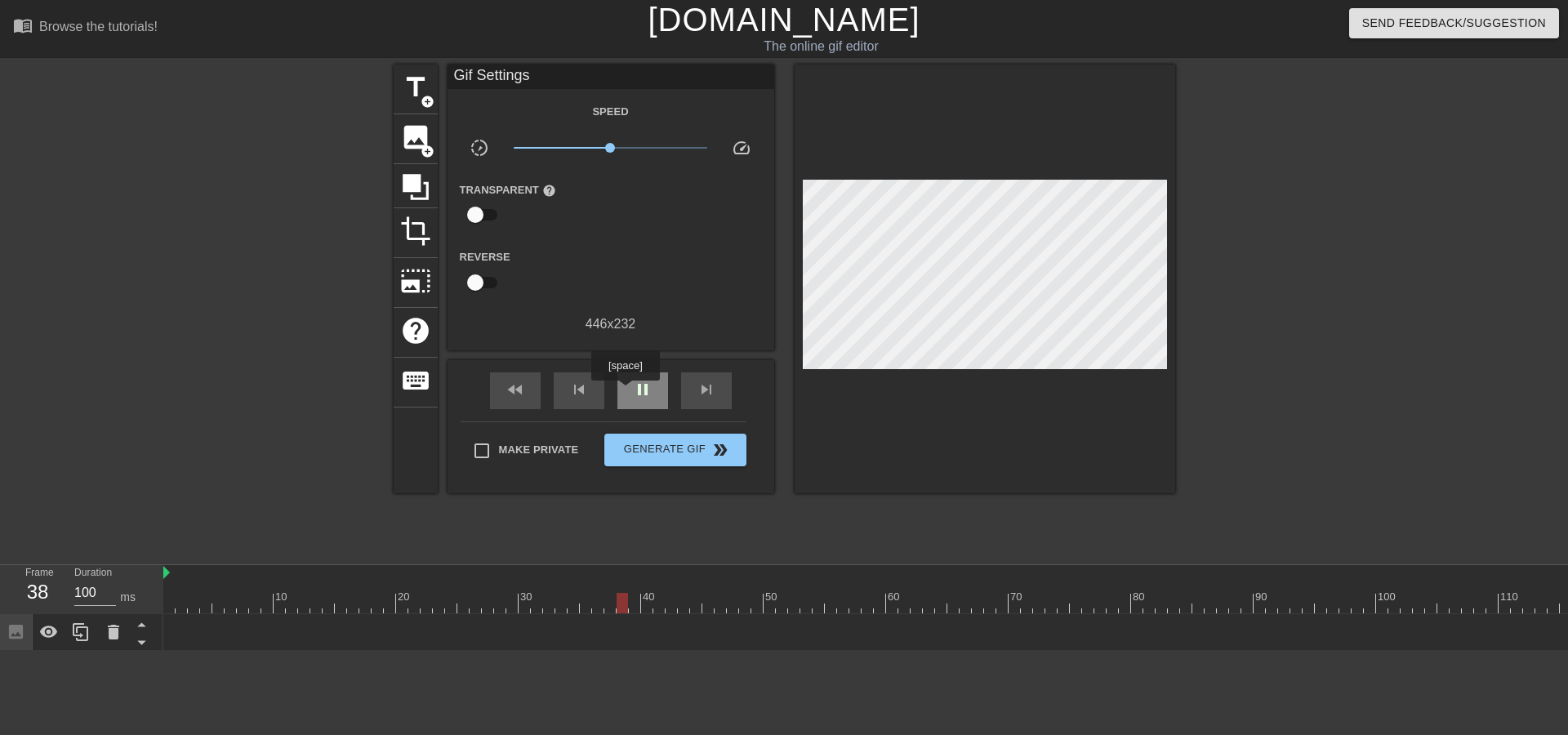
click at [627, 392] on div "pause" at bounding box center [643, 390] width 51 height 37
drag, startPoint x: 636, startPoint y: 596, endPoint x: 2860, endPoint y: 504, distance: 2225.9
click at [1555, 504] on html "menu_book Browse the tutorials! [DOMAIN_NAME] The online gif editor Send Feedba…" at bounding box center [784, 325] width 1568 height 650
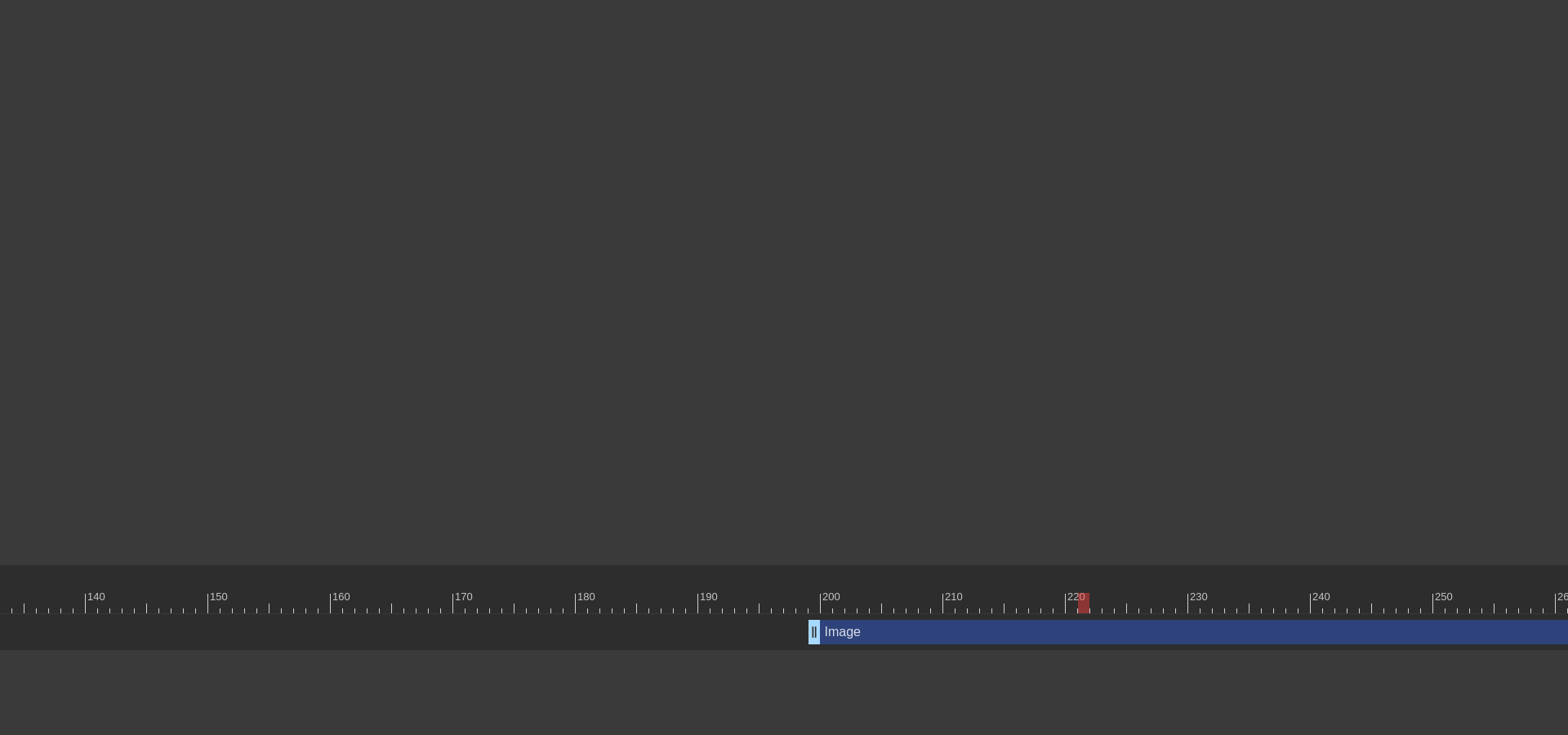
scroll to position [0, 1809]
drag, startPoint x: 1054, startPoint y: 600, endPoint x: 1583, endPoint y: 600, distance: 529.0
drag, startPoint x: 1555, startPoint y: 600, endPoint x: 780, endPoint y: 609, distance: 775.1
click at [780, 609] on div at bounding box center [785, 603] width 11 height 21
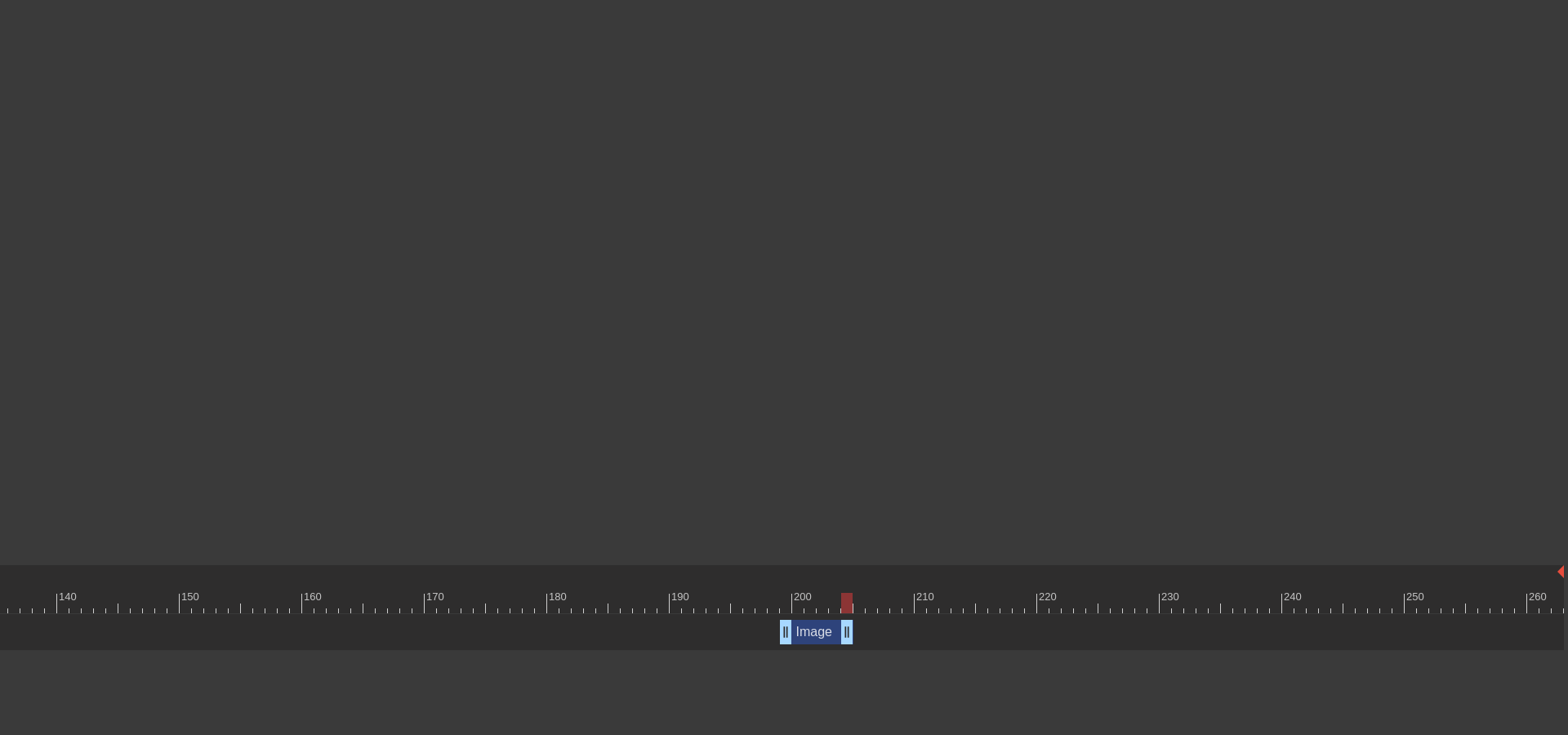
drag, startPoint x: 1557, startPoint y: 639, endPoint x: 851, endPoint y: 641, distance: 706.0
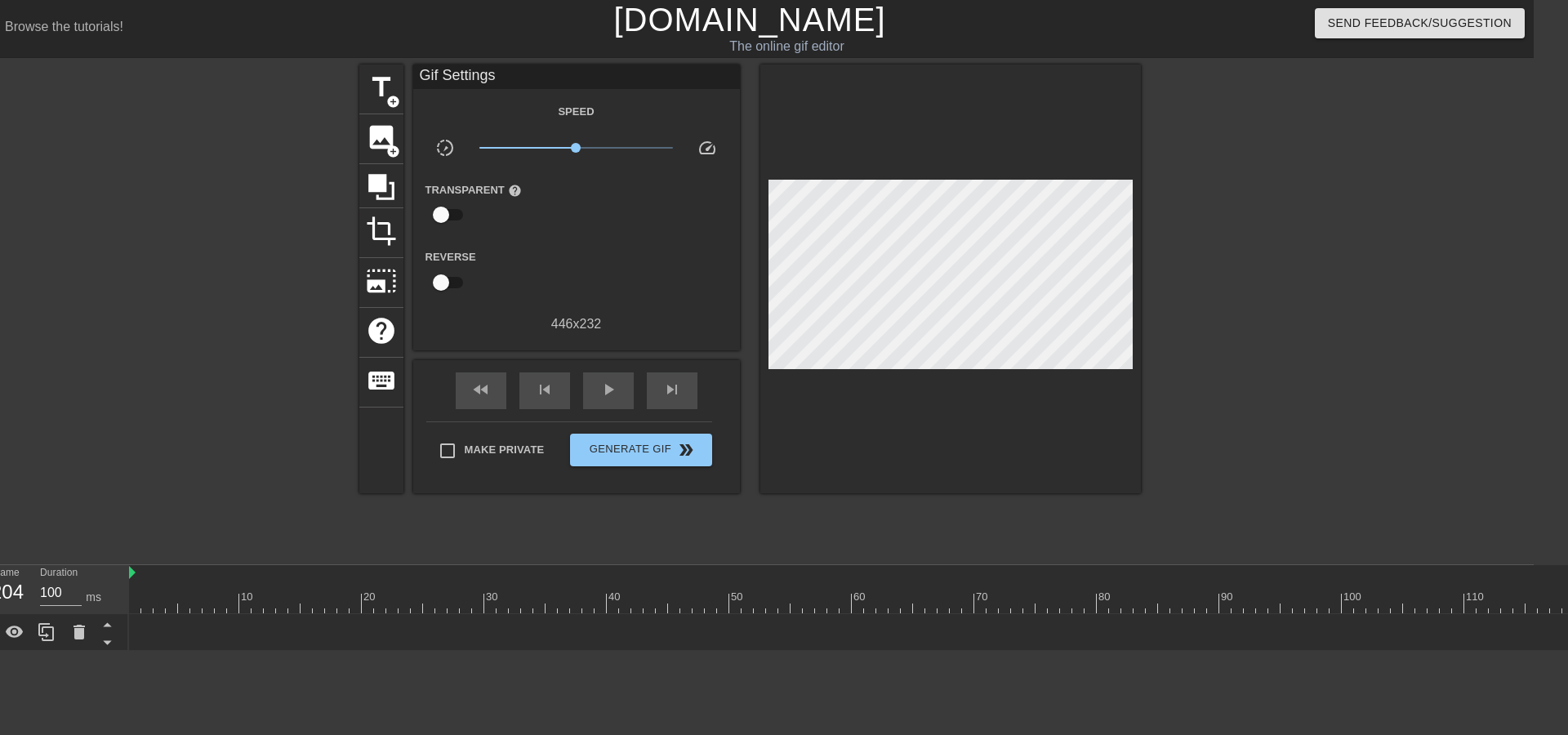
scroll to position [0, 0]
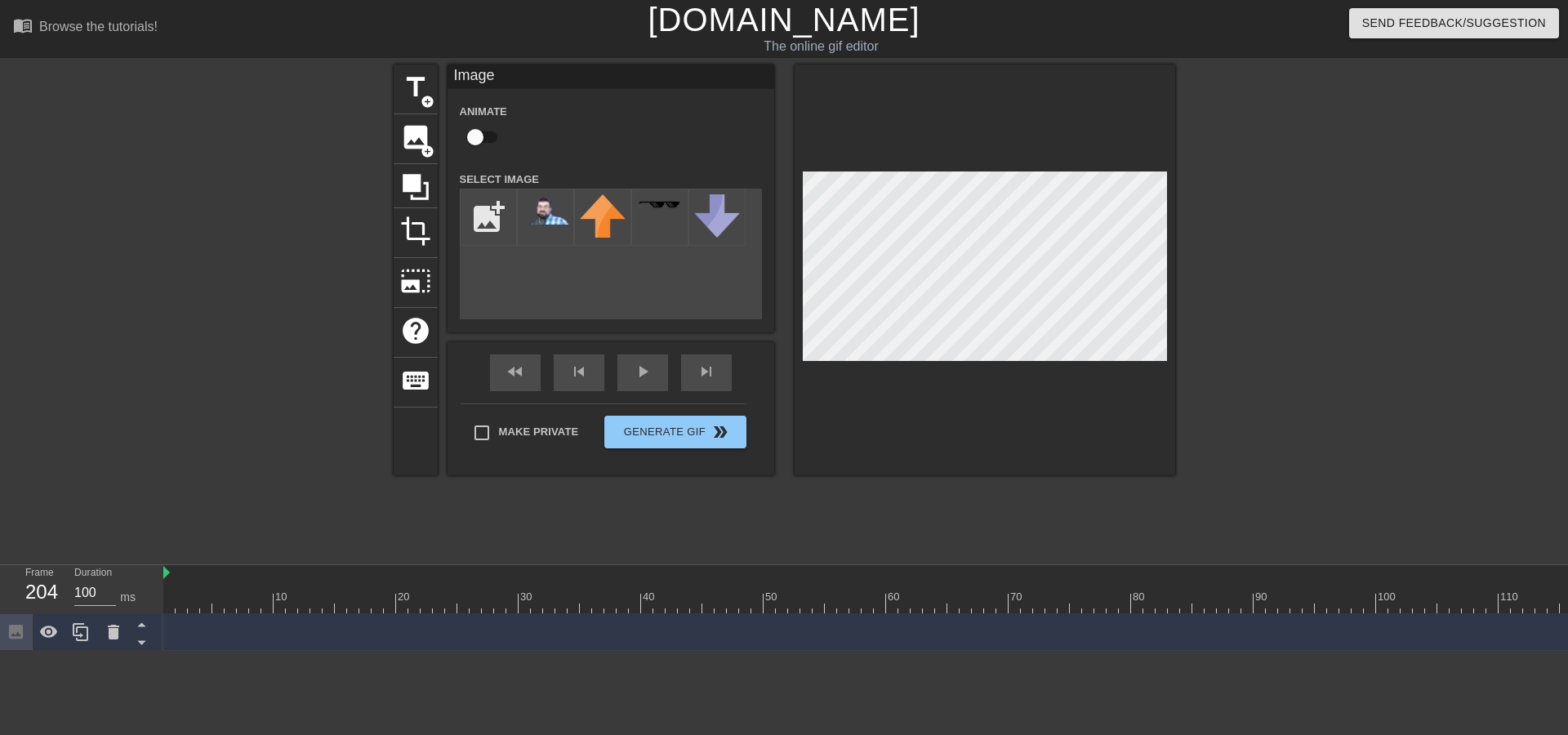
click at [1001, 398] on div at bounding box center [985, 270] width 381 height 411
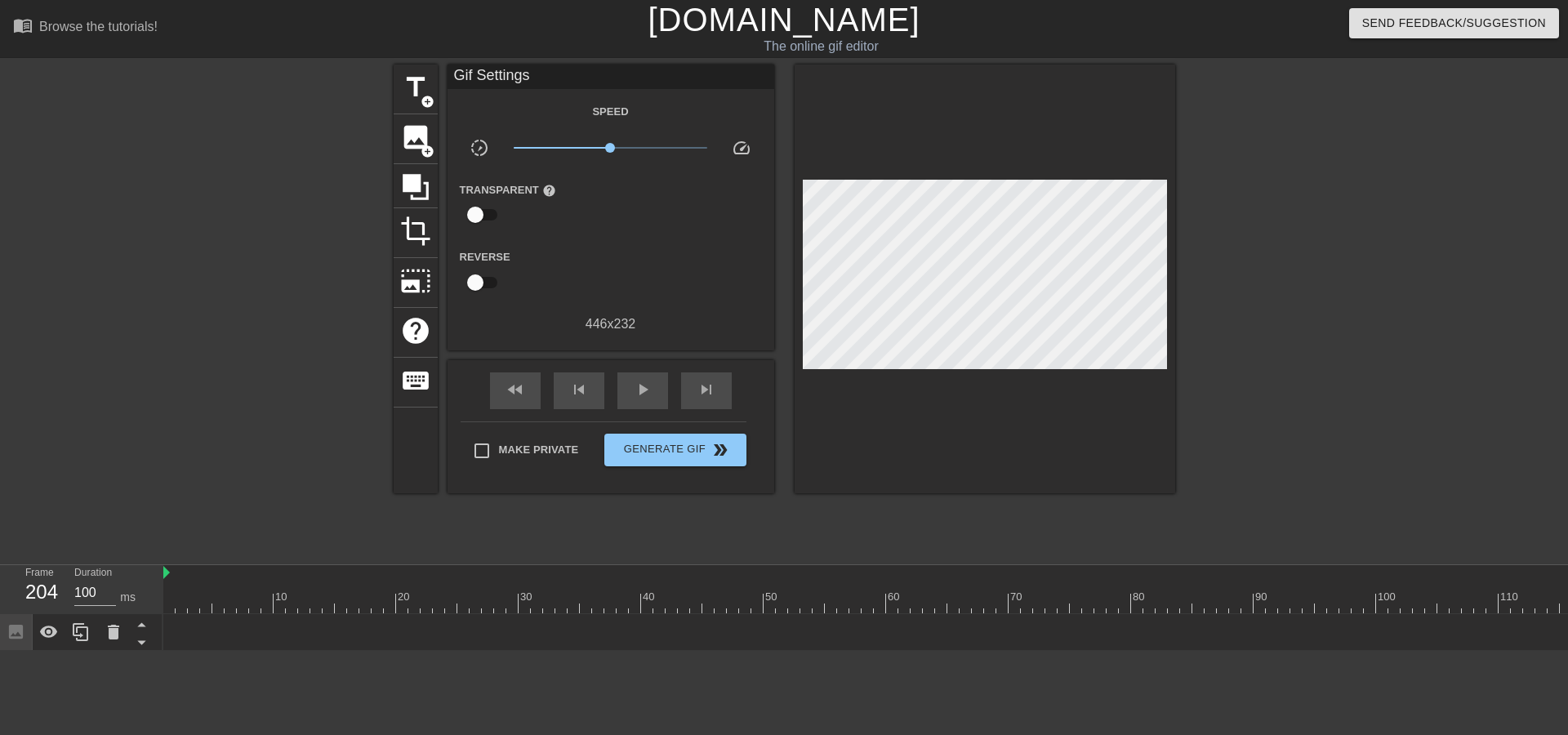
click at [182, 650] on html "menu_book Browse the tutorials! [DOMAIN_NAME] The online gif editor Send Feedba…" at bounding box center [784, 325] width 1568 height 650
click at [45, 649] on html "menu_book Browse the tutorials! [DOMAIN_NAME] The online gif editor Send Feedba…" at bounding box center [784, 325] width 1568 height 650
click at [419, 146] on span "image" at bounding box center [415, 136] width 31 height 31
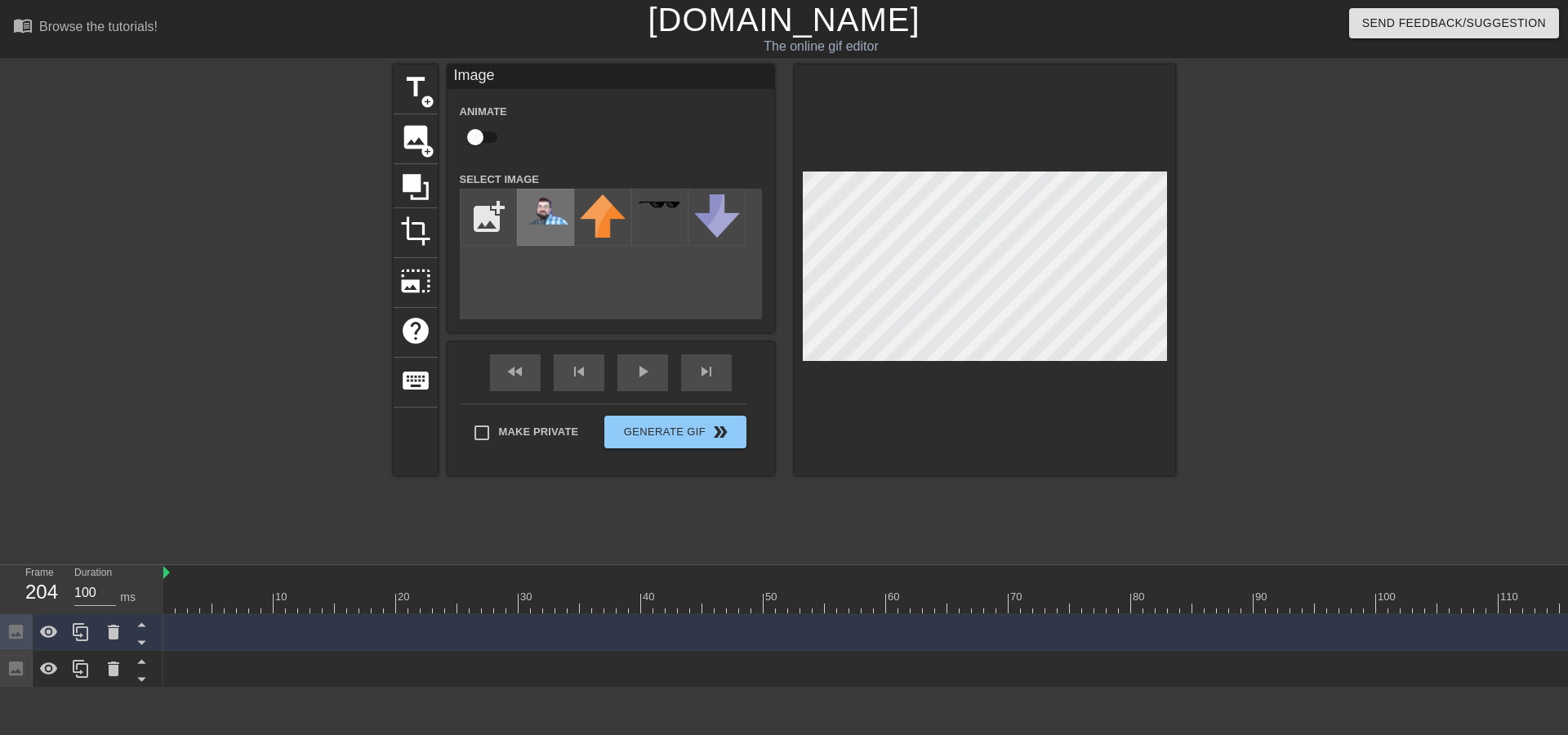
click at [542, 214] on img at bounding box center [545, 209] width 46 height 30
click at [548, 205] on img at bounding box center [545, 209] width 46 height 30
click at [993, 374] on div at bounding box center [985, 270] width 381 height 411
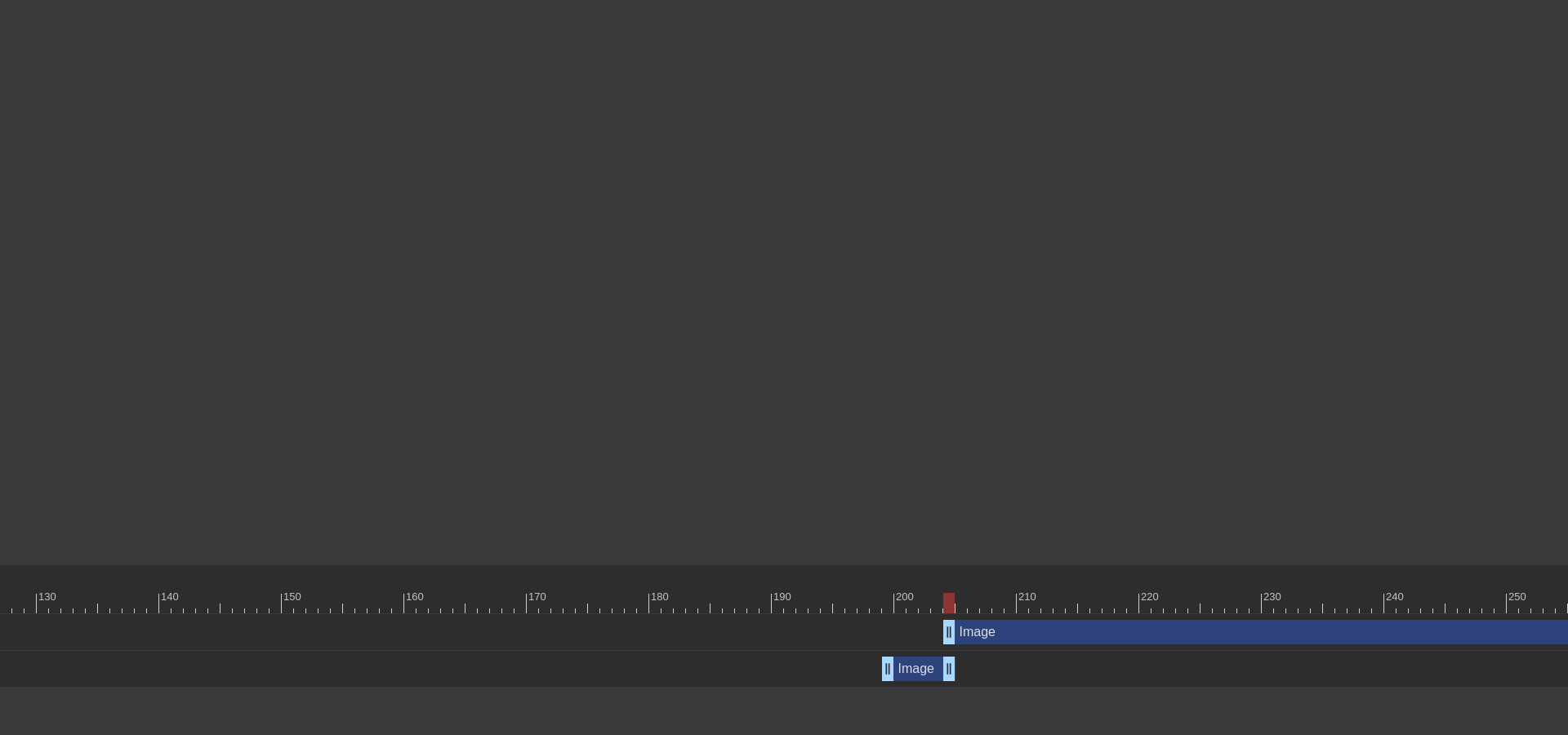
scroll to position [0, 1809]
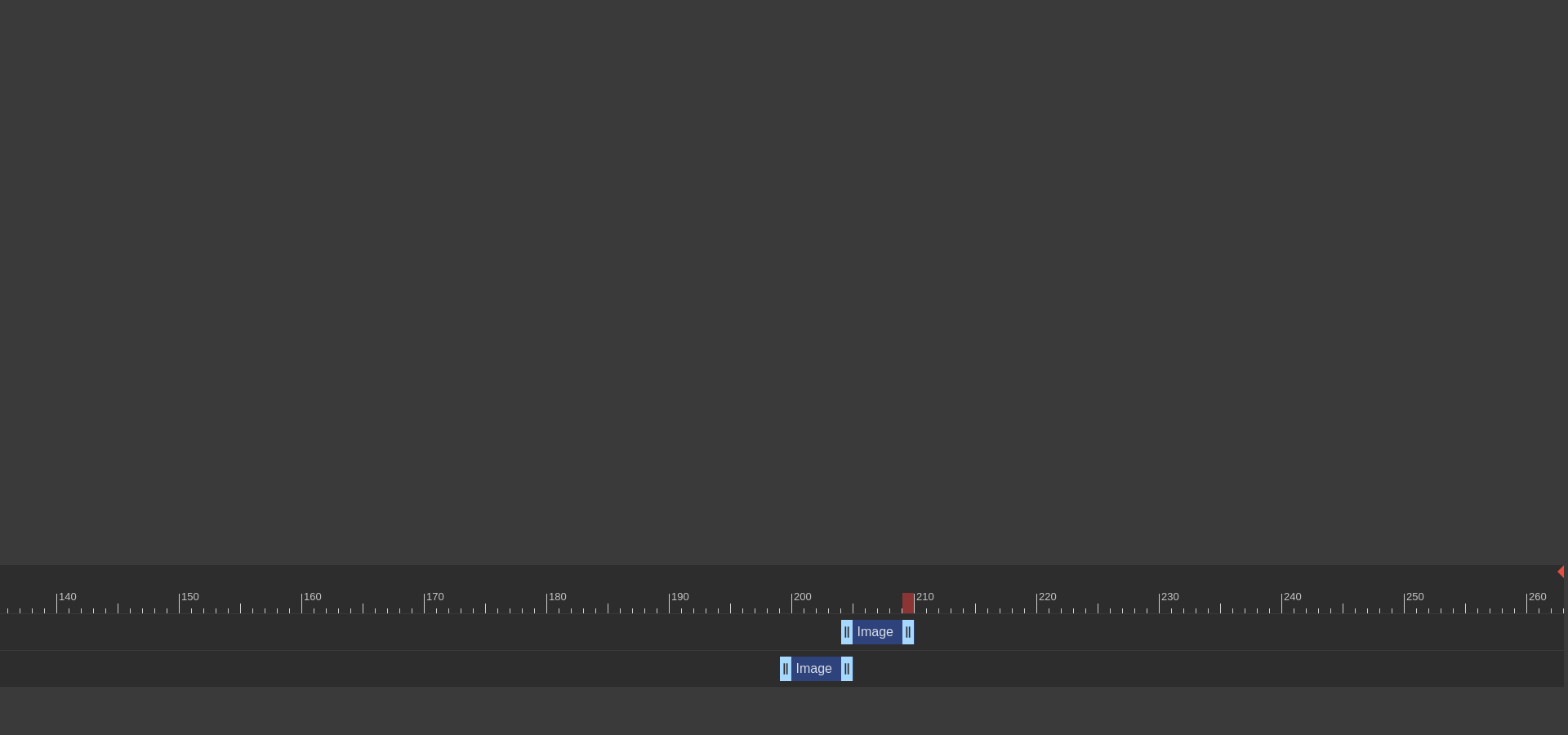
drag, startPoint x: 1557, startPoint y: 636, endPoint x: 911, endPoint y: 630, distance: 646.0
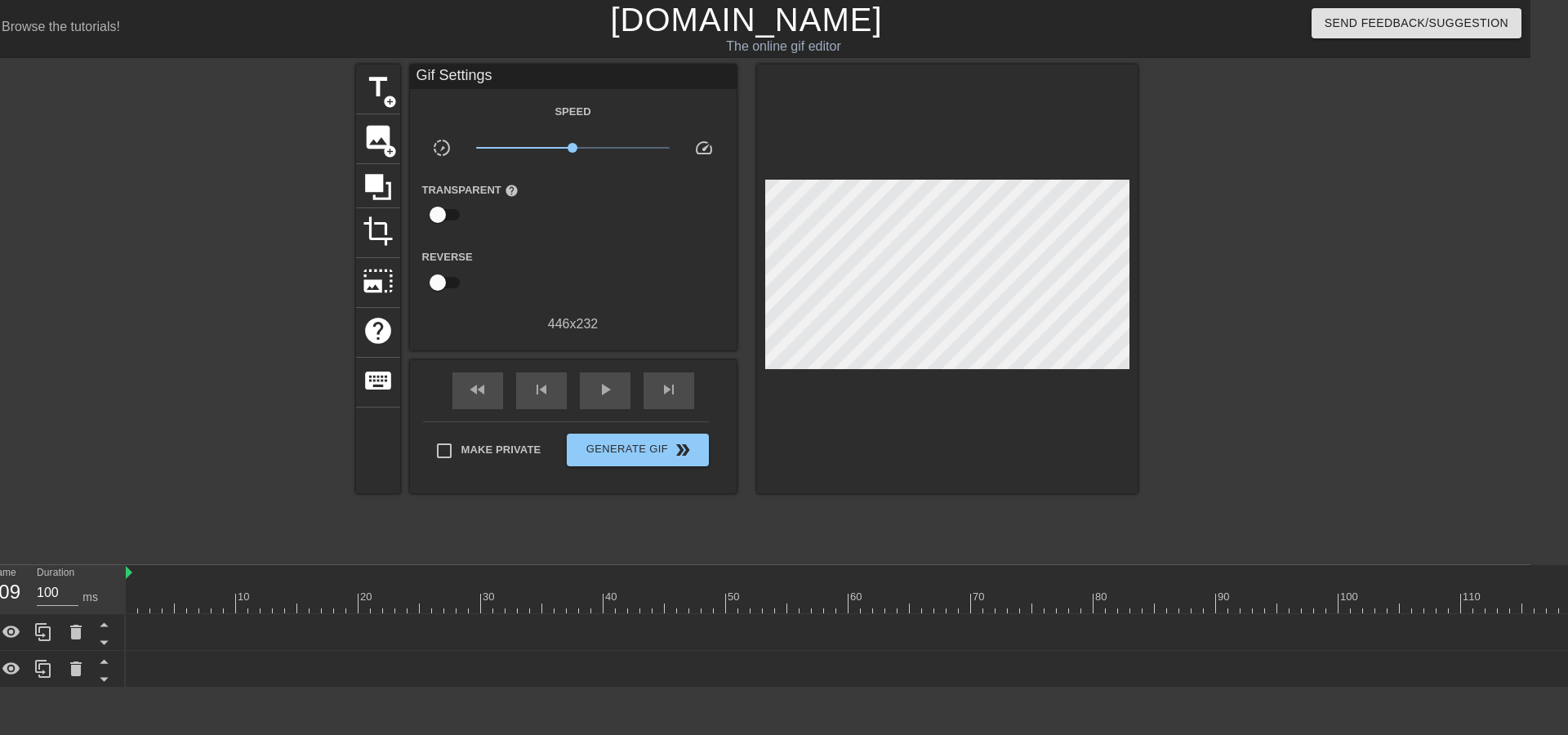
scroll to position [0, 0]
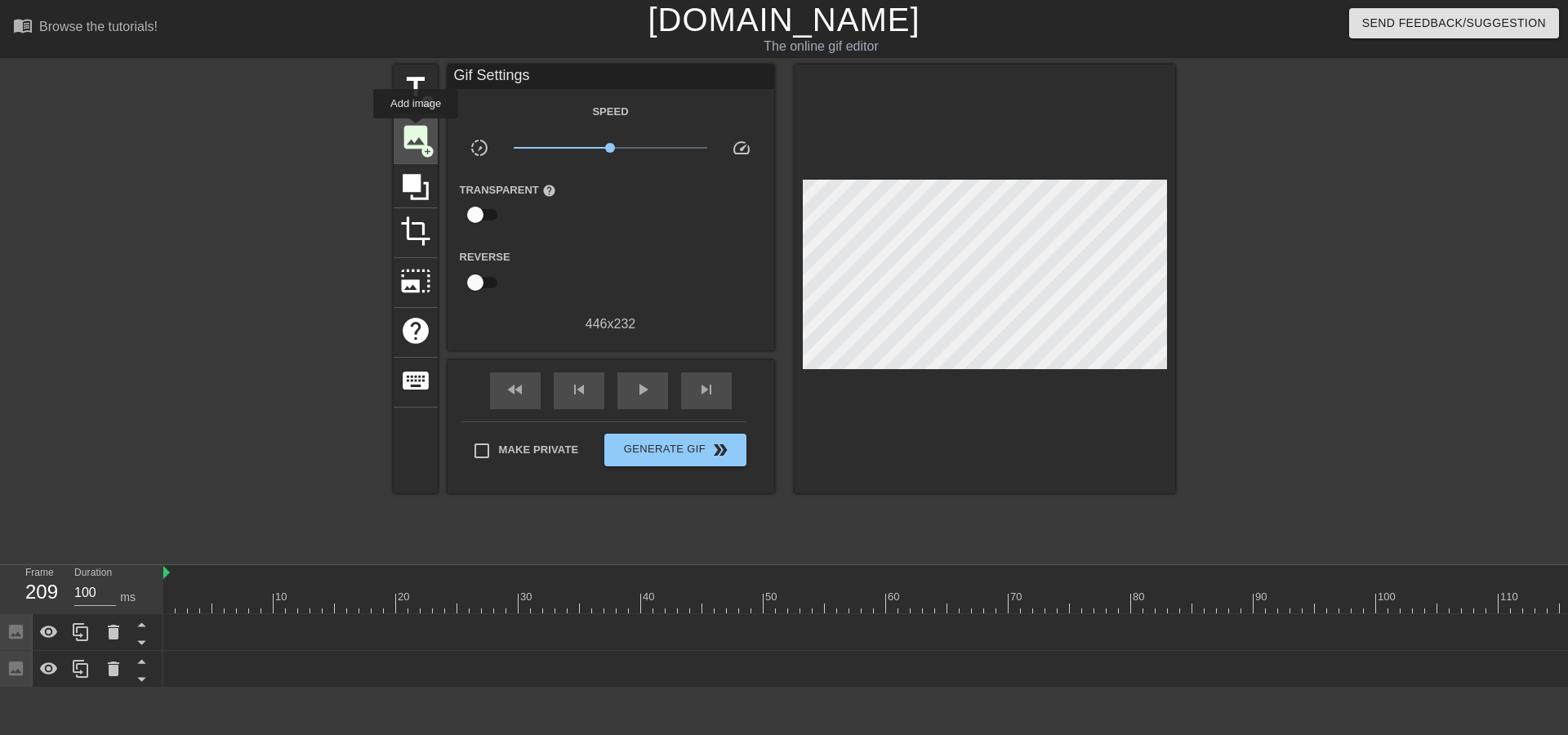
click at [416, 130] on span "image" at bounding box center [415, 136] width 31 height 31
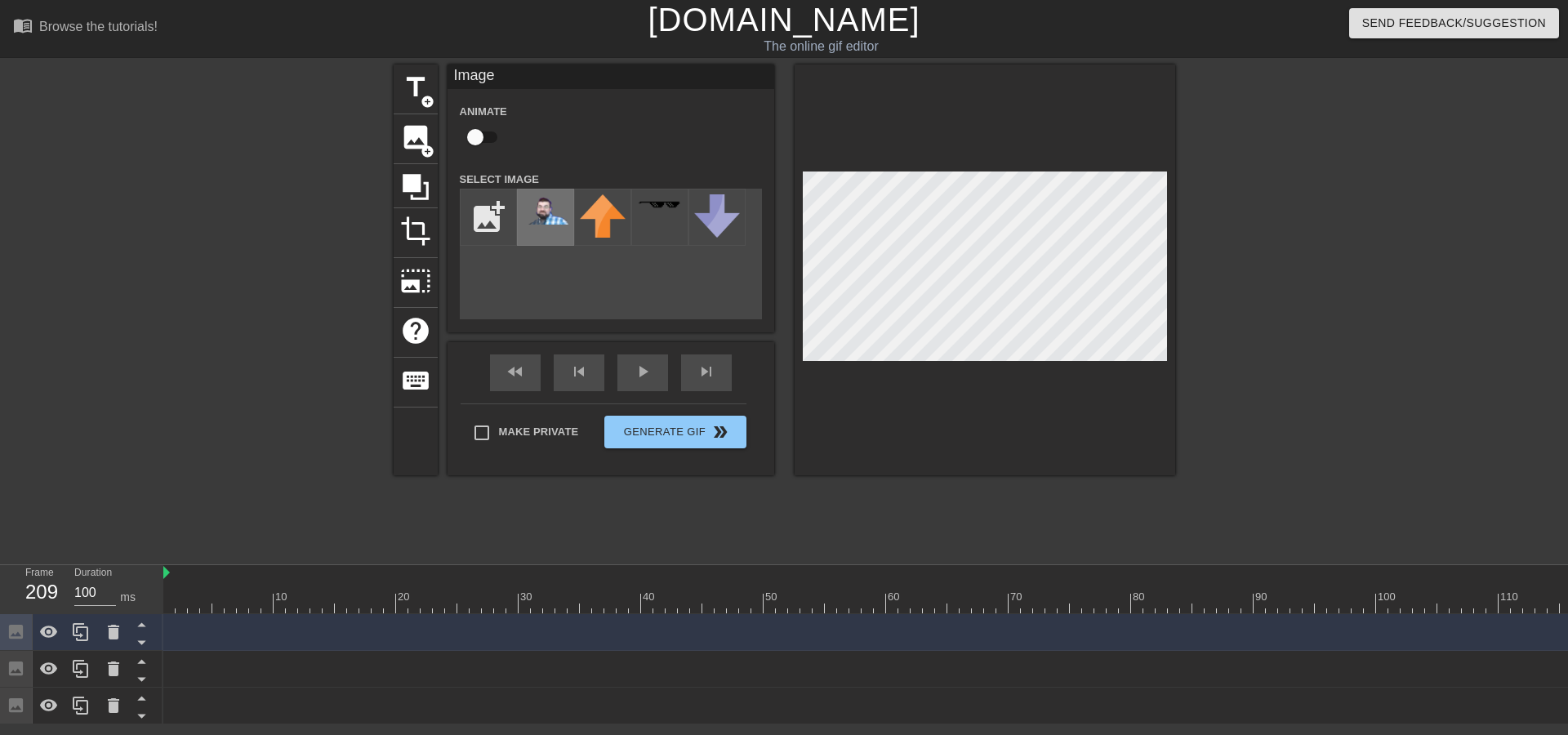
click at [548, 195] on img at bounding box center [545, 209] width 46 height 30
click at [991, 379] on div at bounding box center [985, 270] width 381 height 411
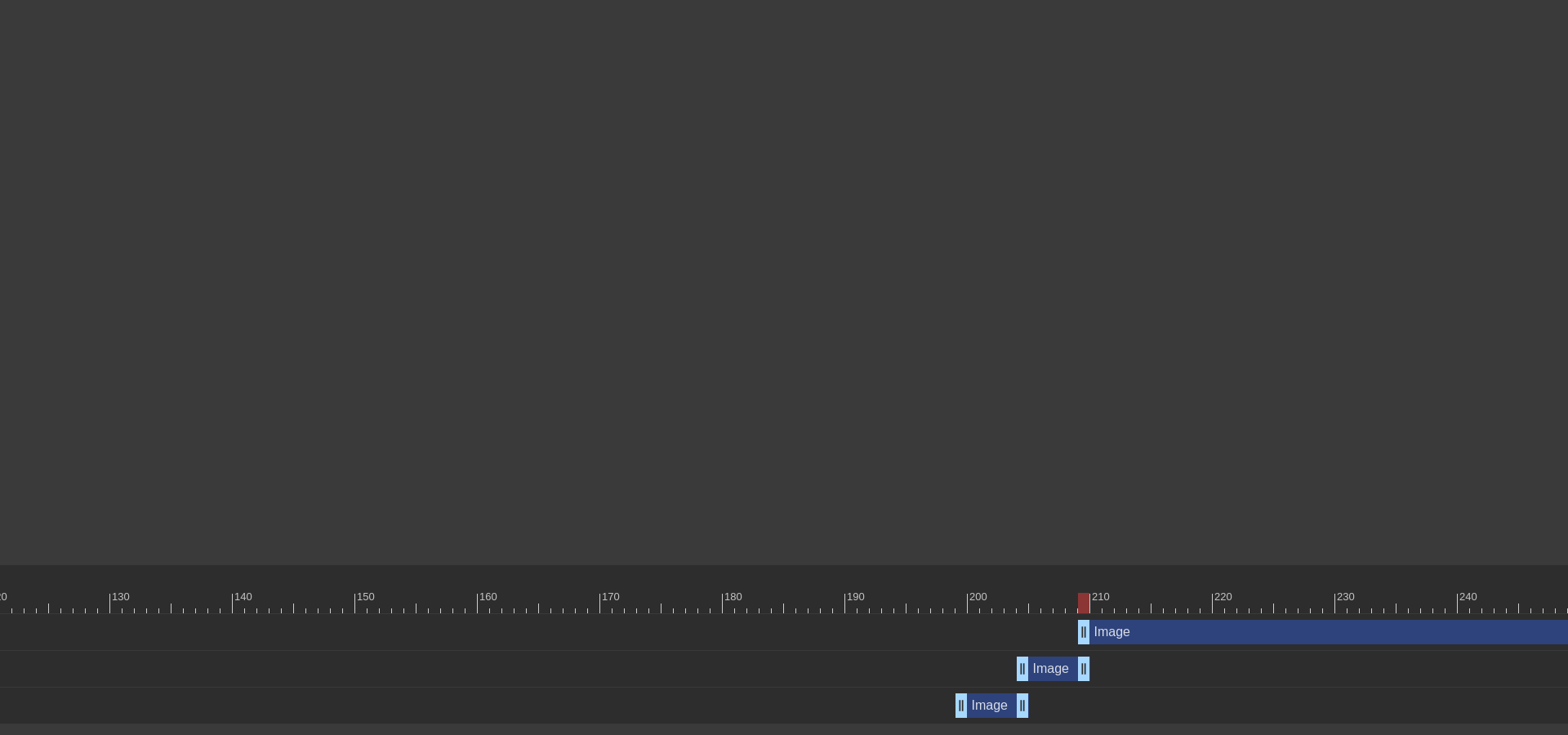
scroll to position [0, 1809]
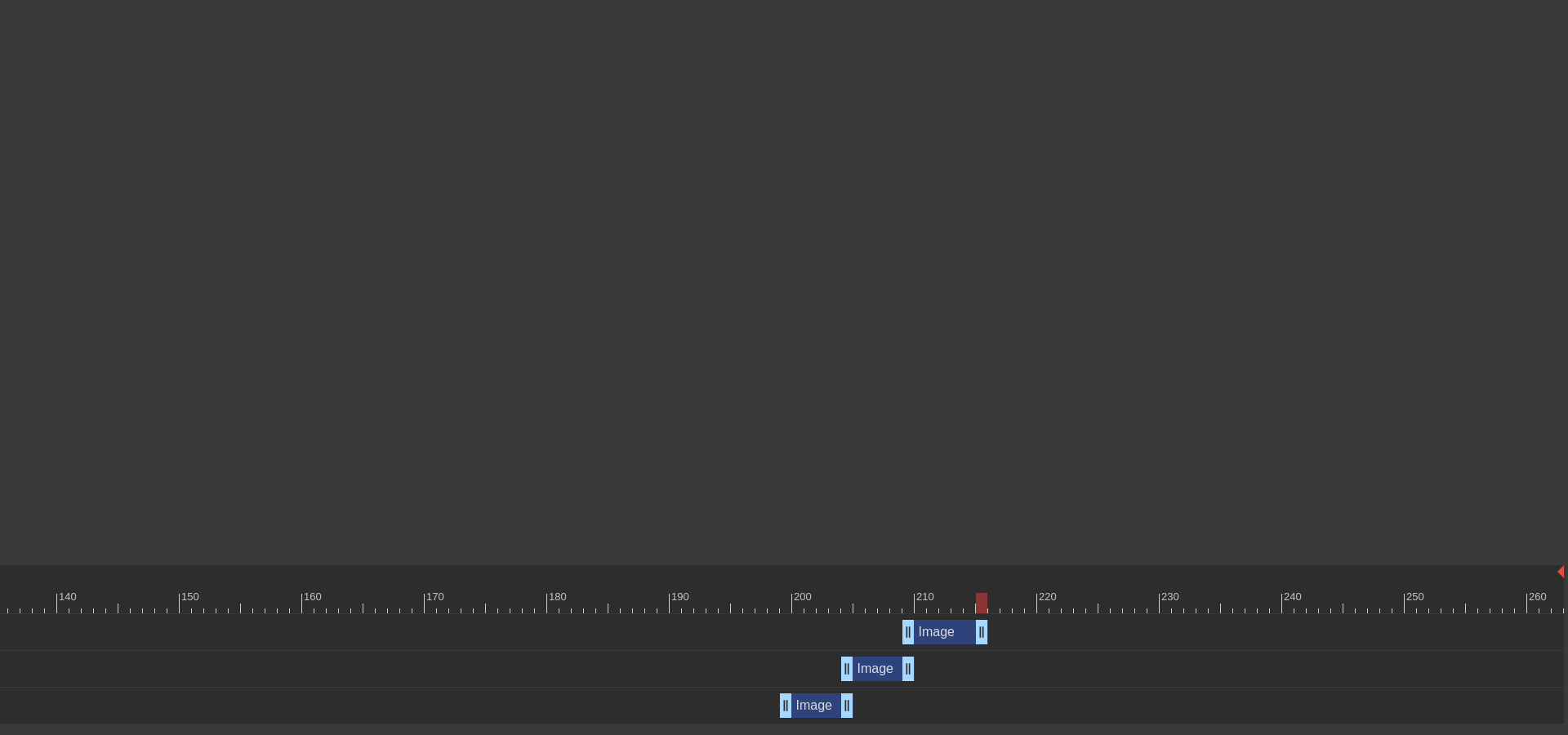
drag, startPoint x: 1558, startPoint y: 630, endPoint x: 980, endPoint y: 629, distance: 578.0
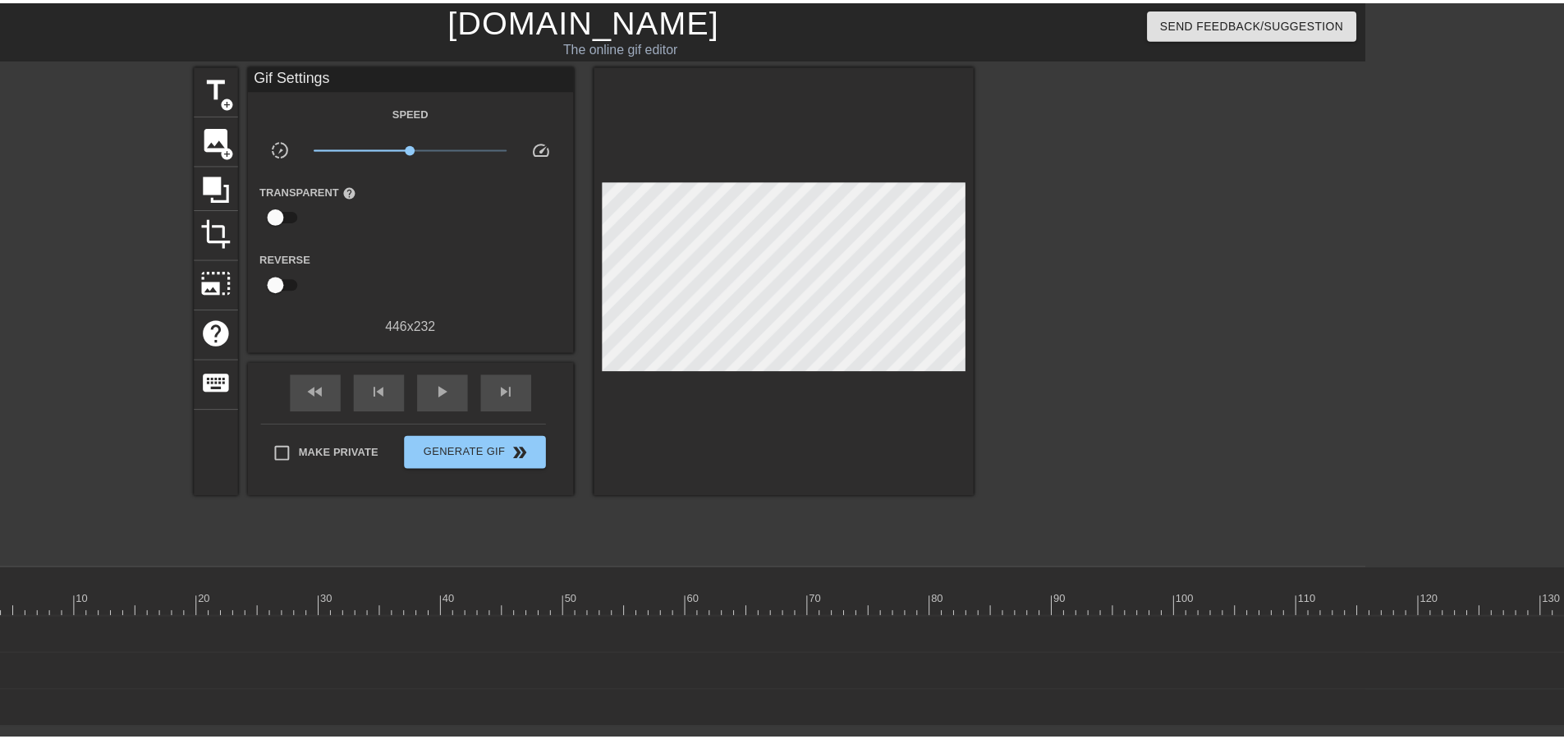
scroll to position [0, 0]
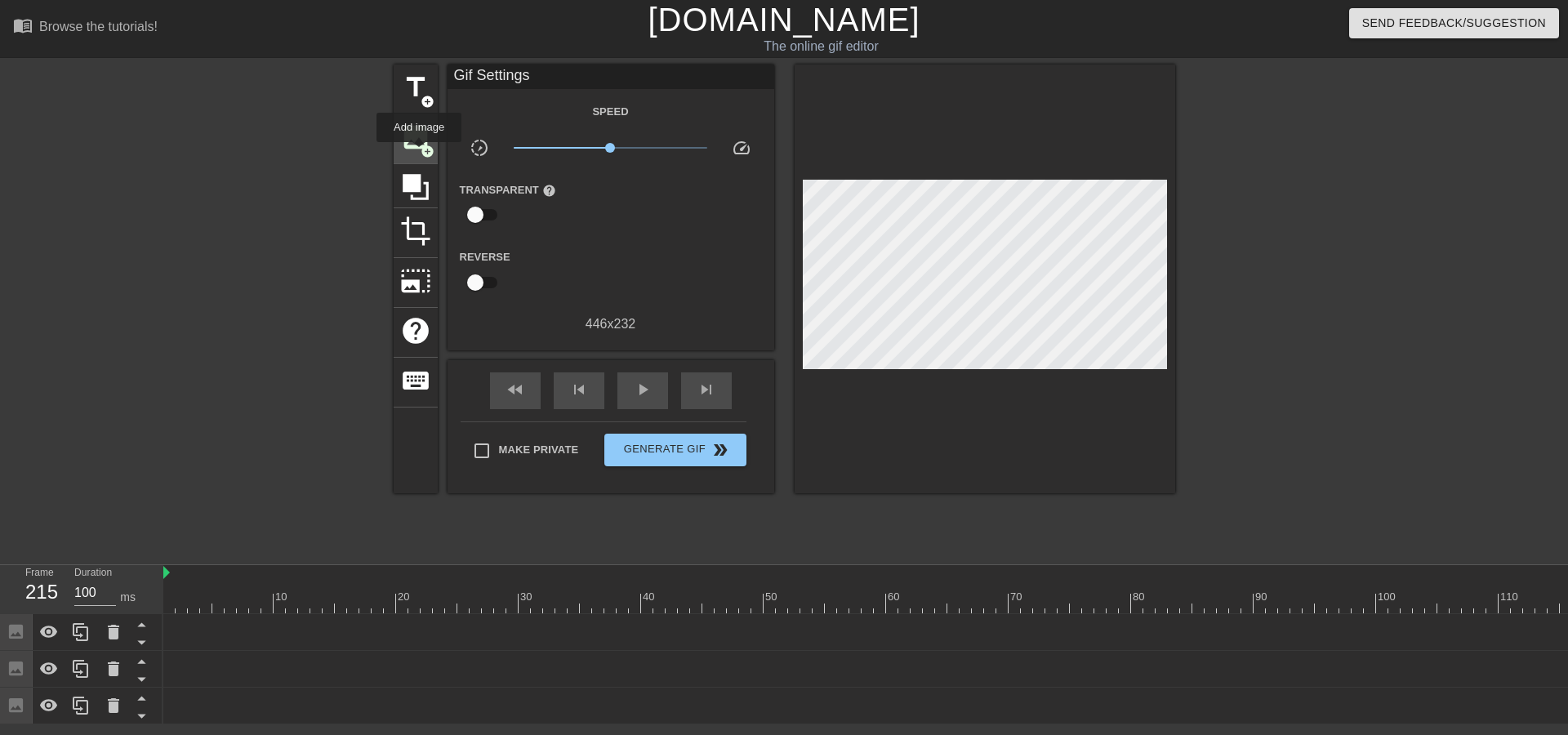
click at [419, 153] on div "image add_circle" at bounding box center [416, 139] width 44 height 50
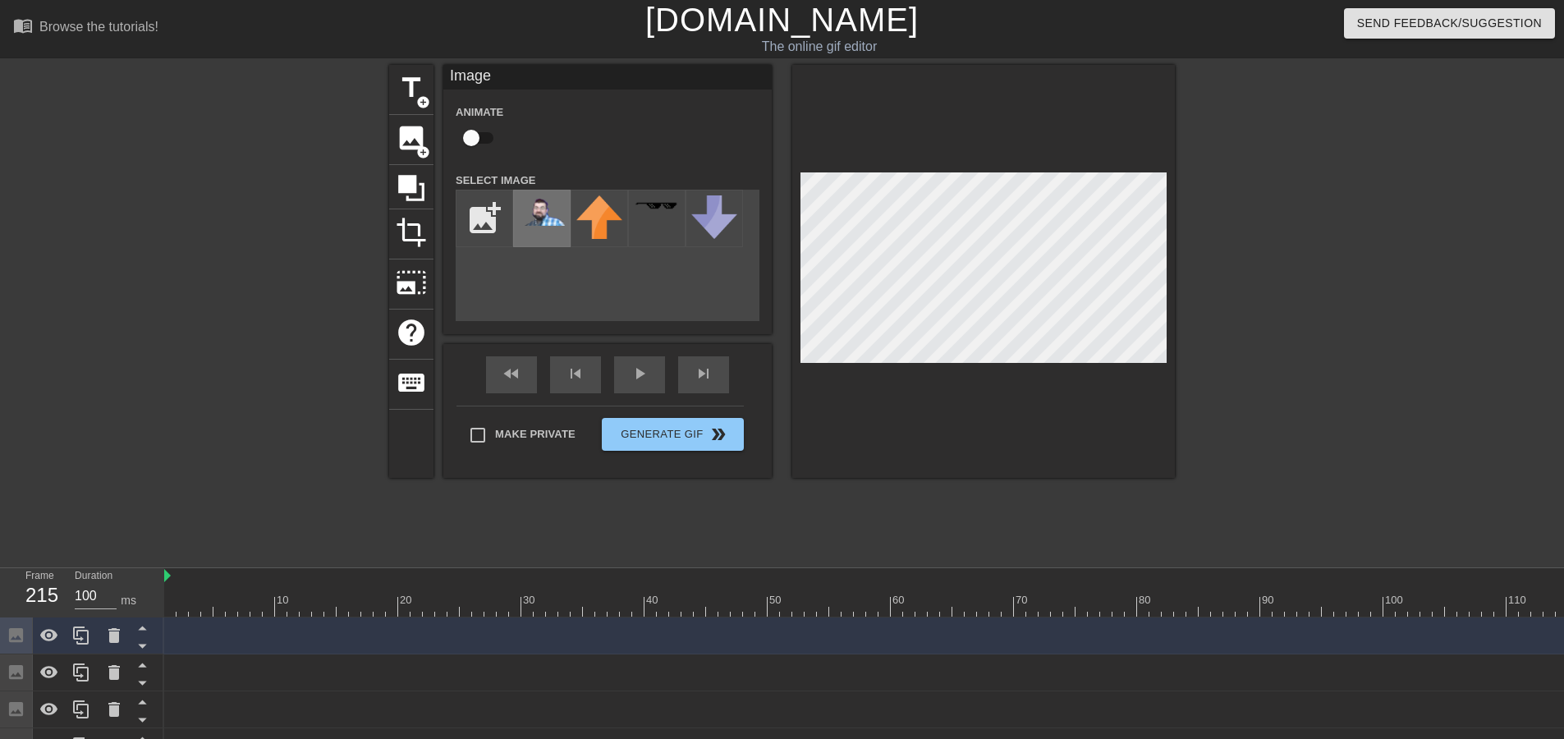
click at [542, 234] on div at bounding box center [541, 218] width 57 height 57
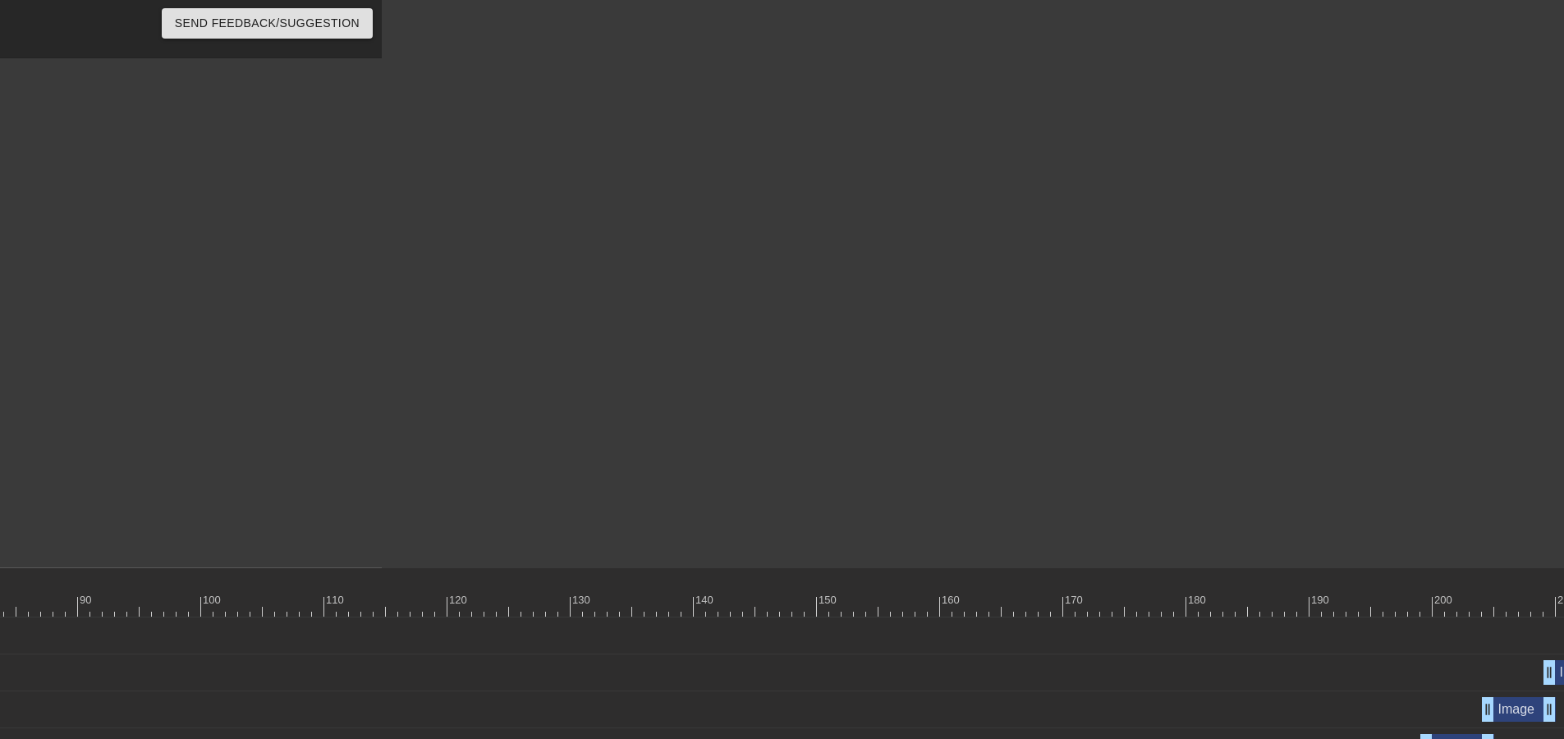
scroll to position [0, 1831]
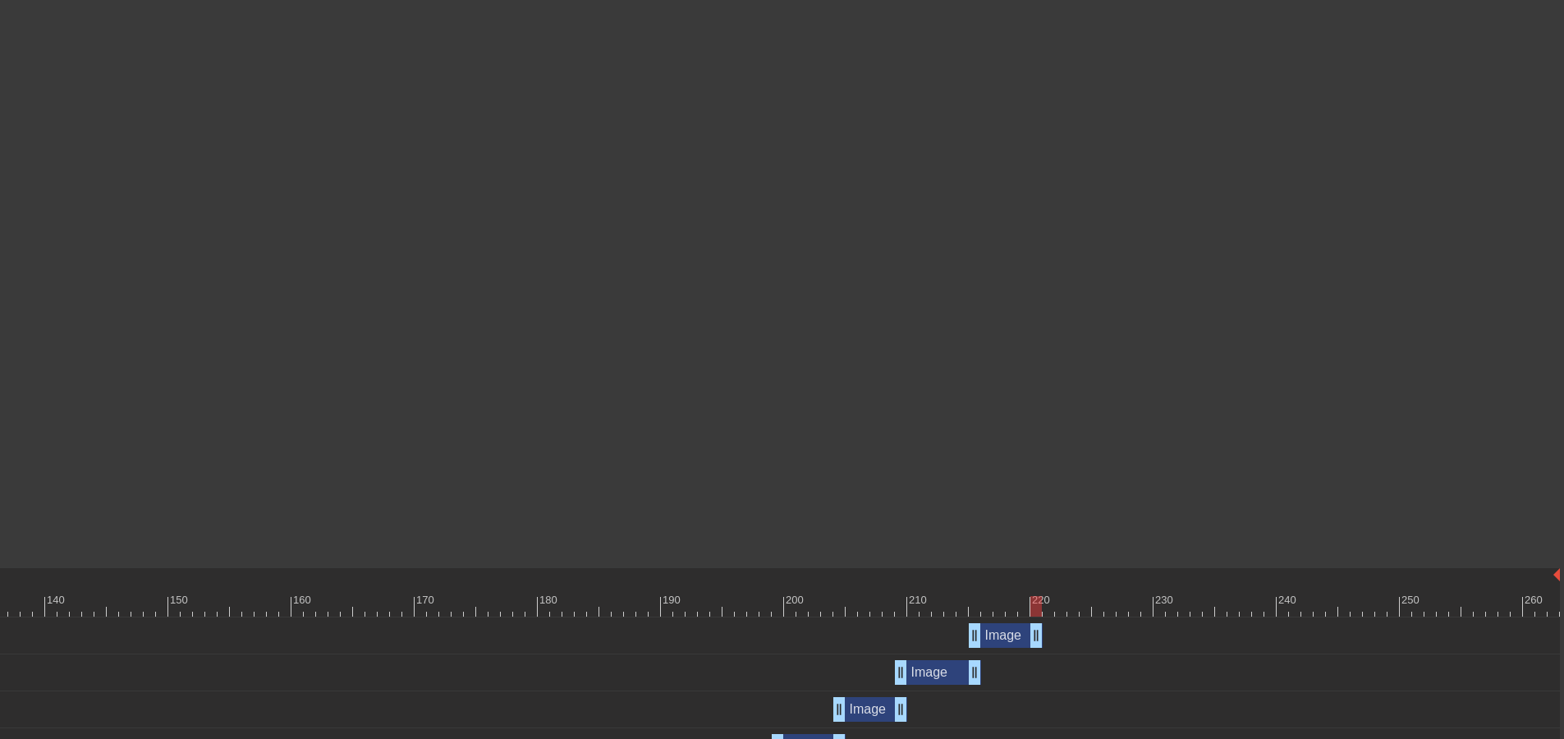
drag, startPoint x: 1547, startPoint y: 639, endPoint x: 1029, endPoint y: 635, distance: 517.2
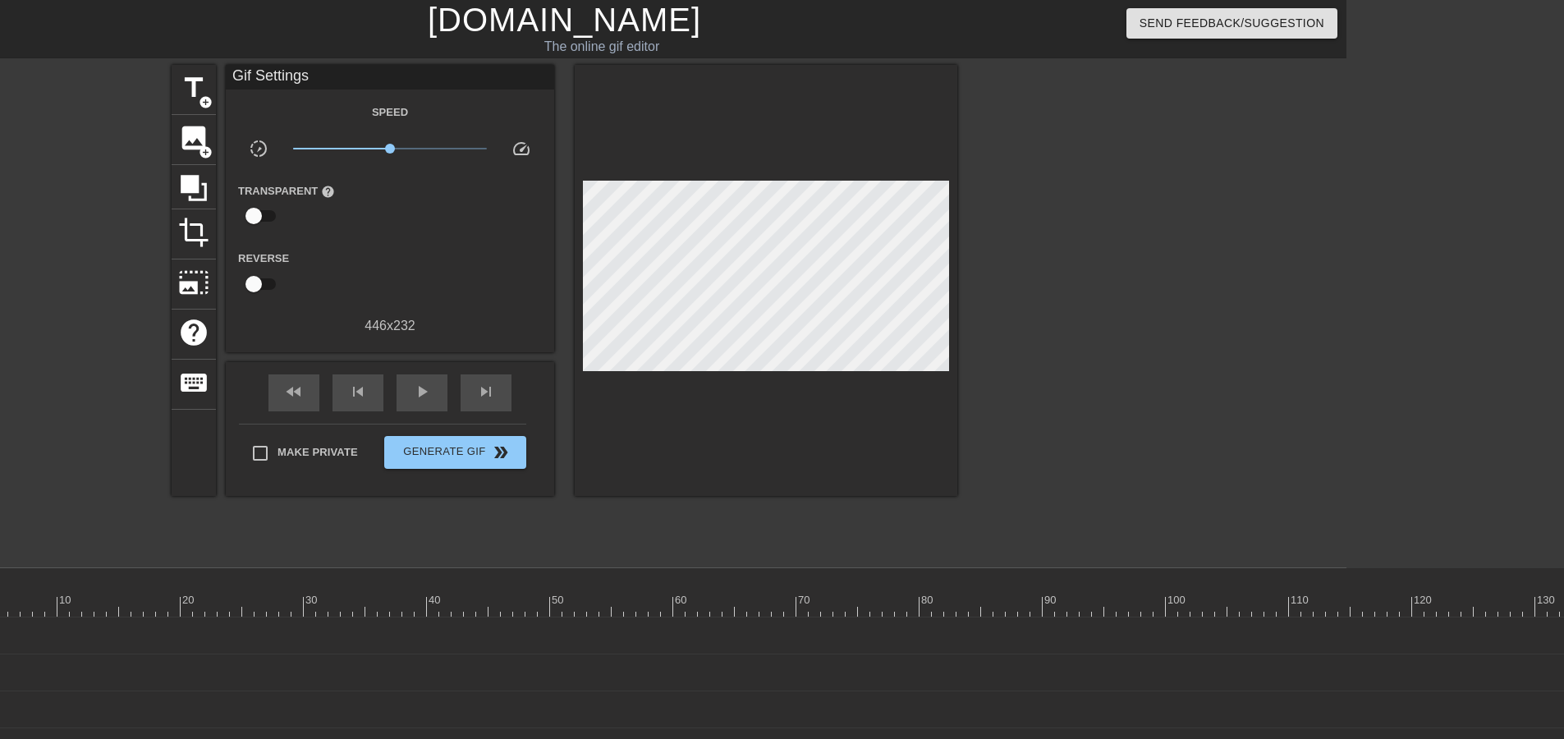
scroll to position [0, 0]
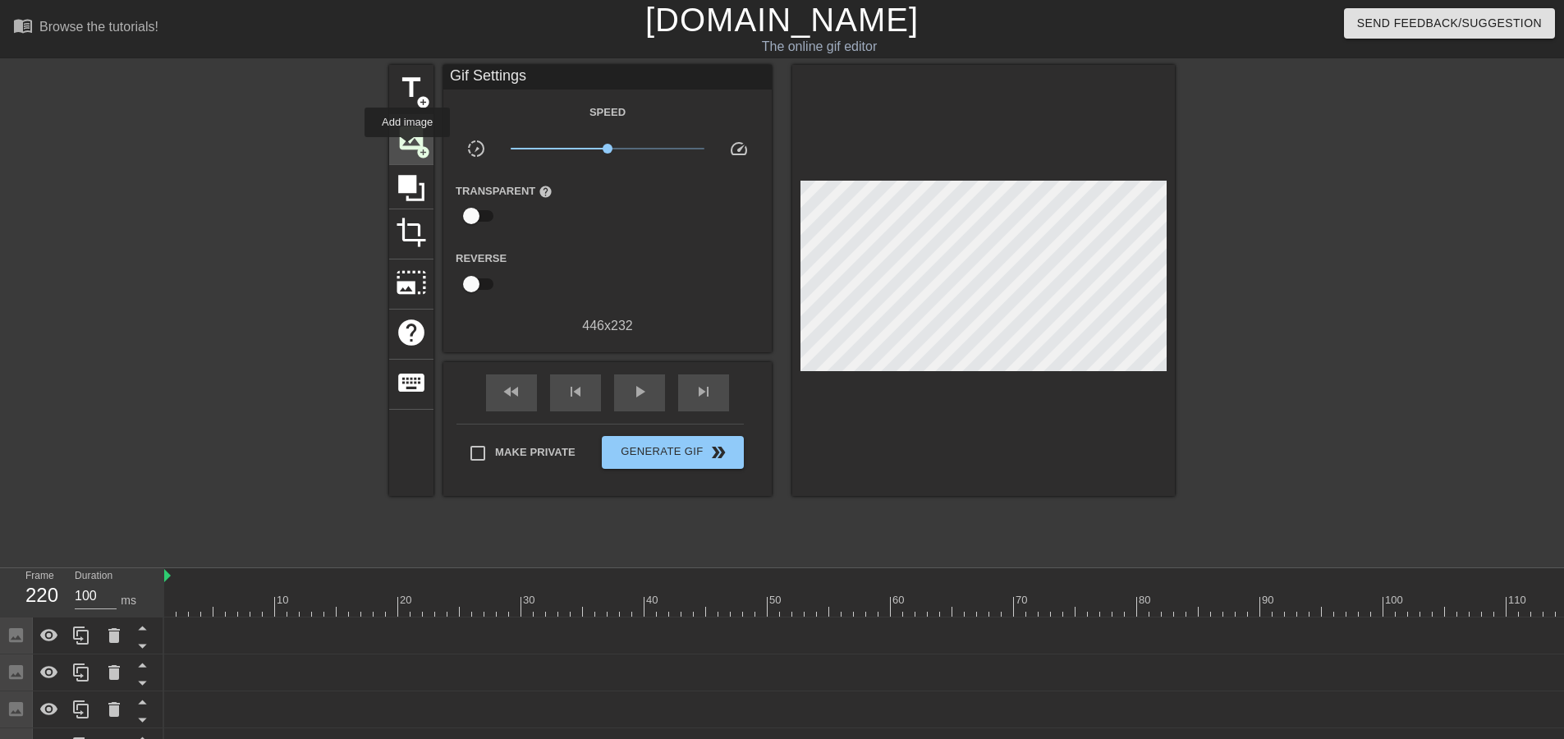
click at [407, 149] on span "image" at bounding box center [411, 137] width 31 height 31
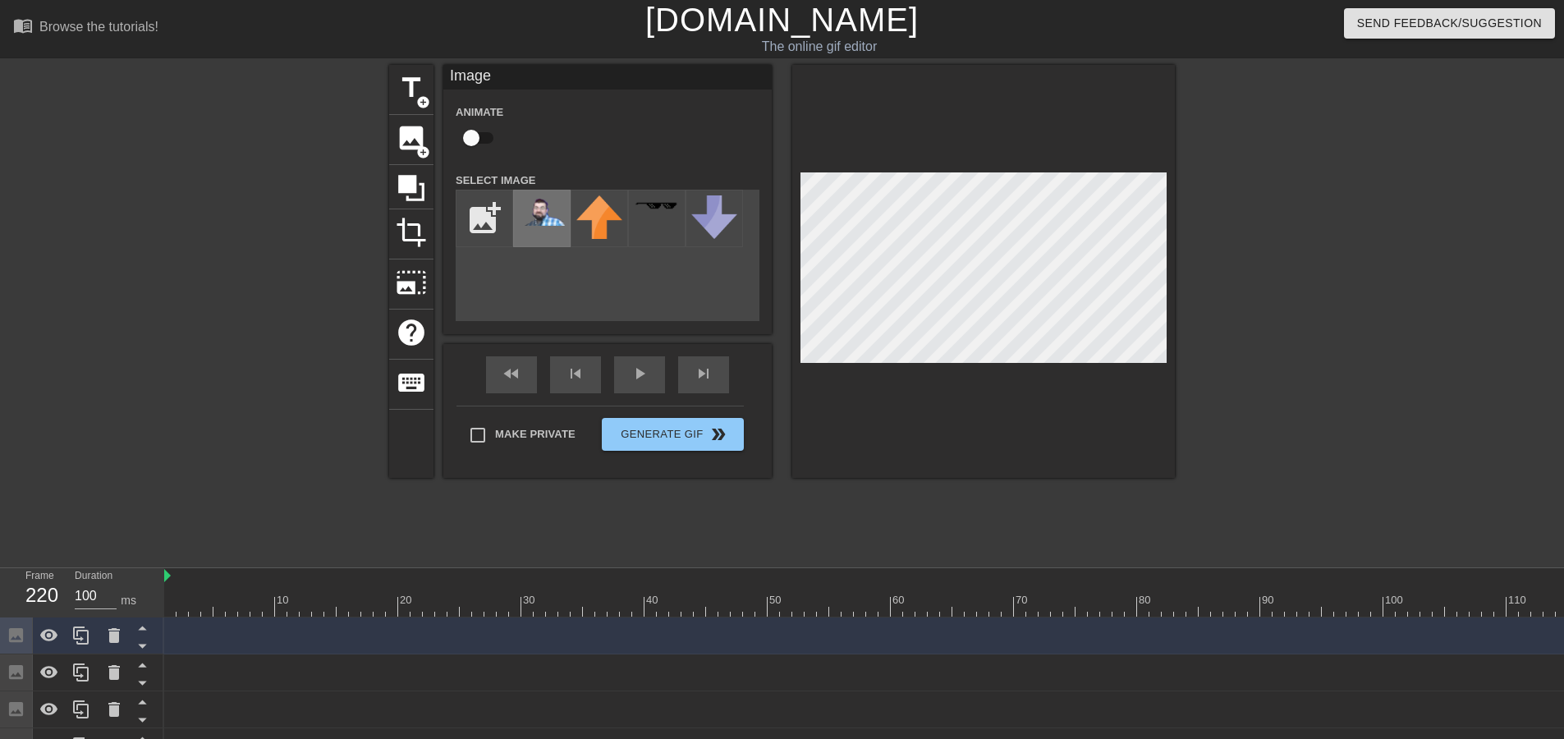
click at [542, 227] on div at bounding box center [541, 218] width 57 height 57
click at [1013, 372] on div at bounding box center [983, 271] width 383 height 413
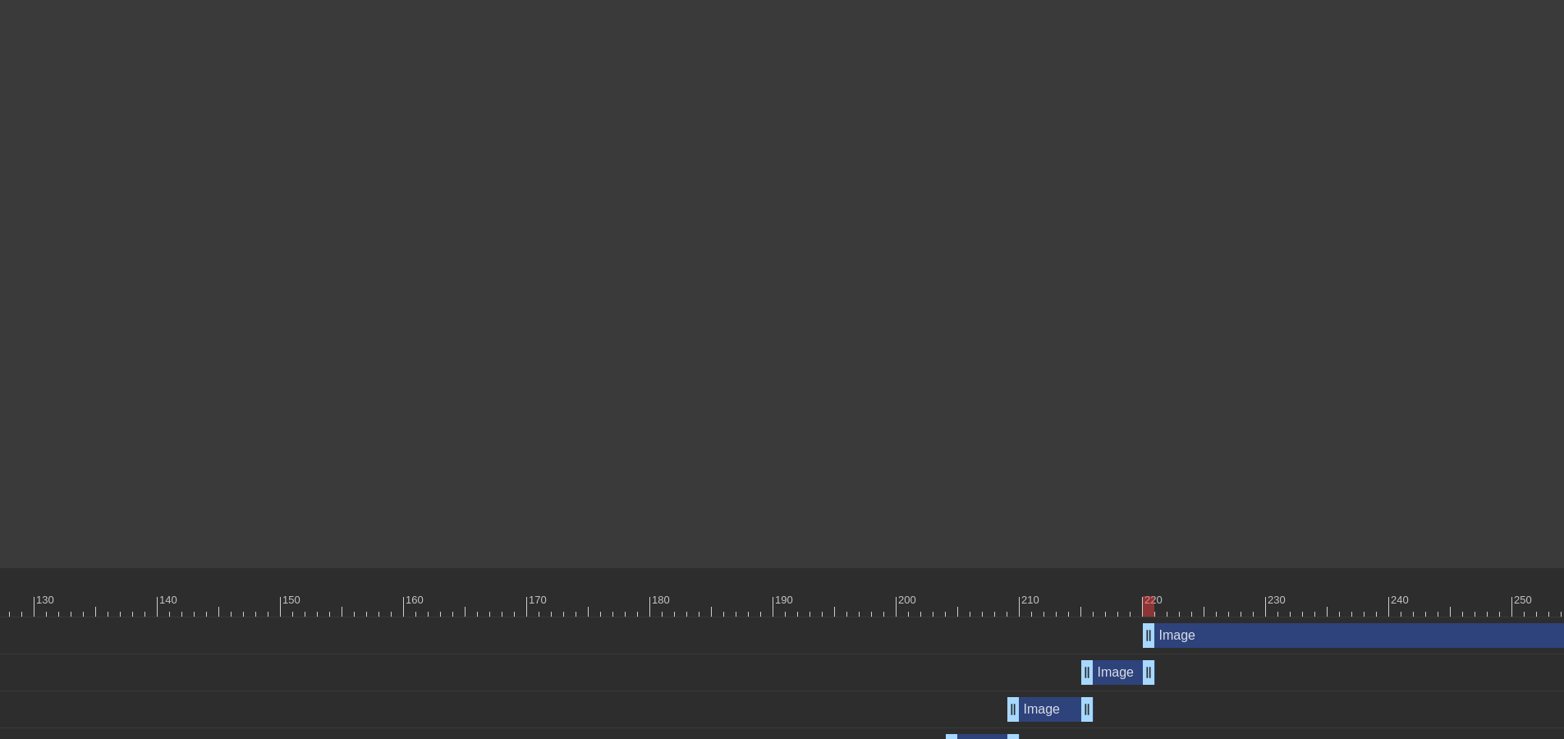
scroll to position [0, 1831]
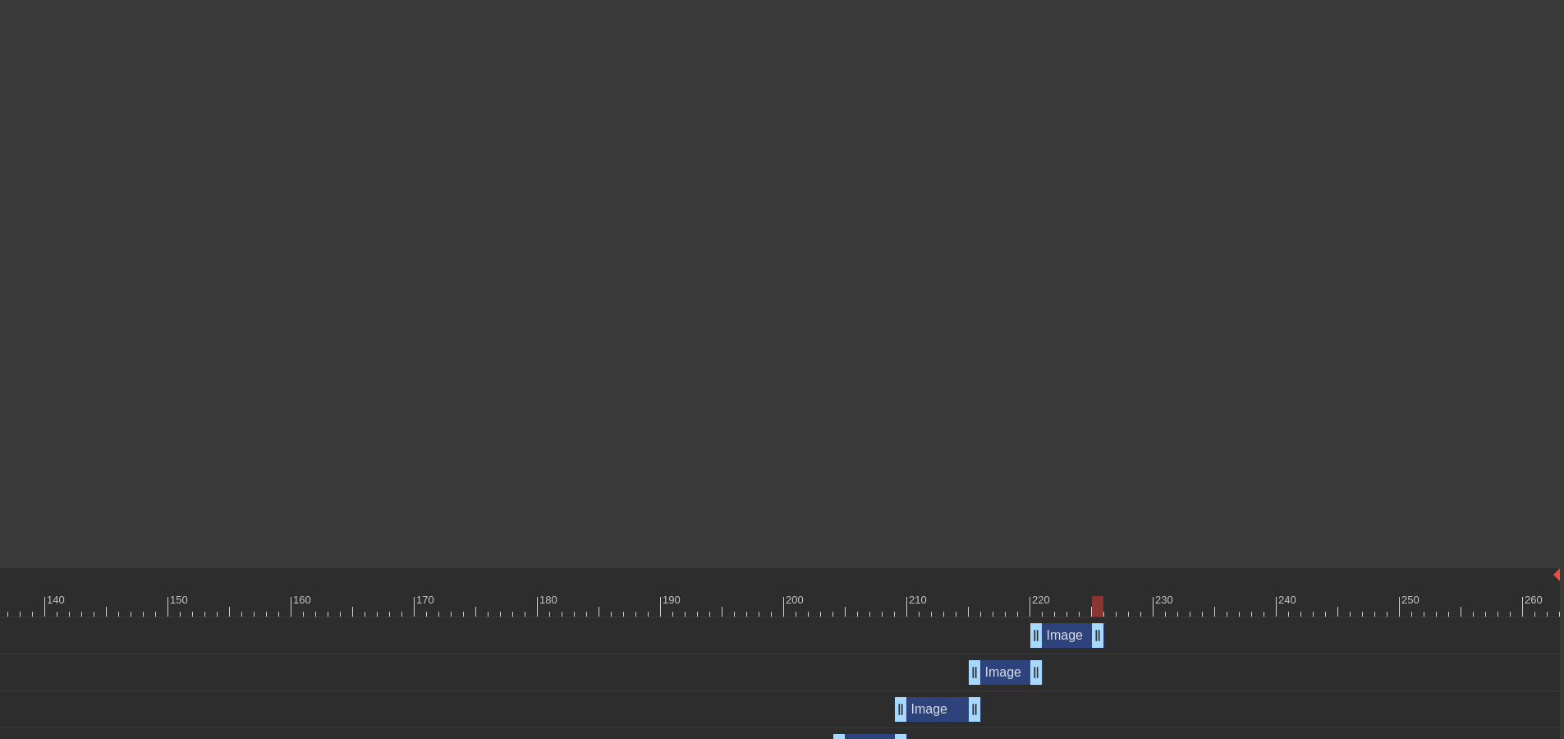
drag, startPoint x: 1548, startPoint y: 635, endPoint x: 1092, endPoint y: 642, distance: 456.5
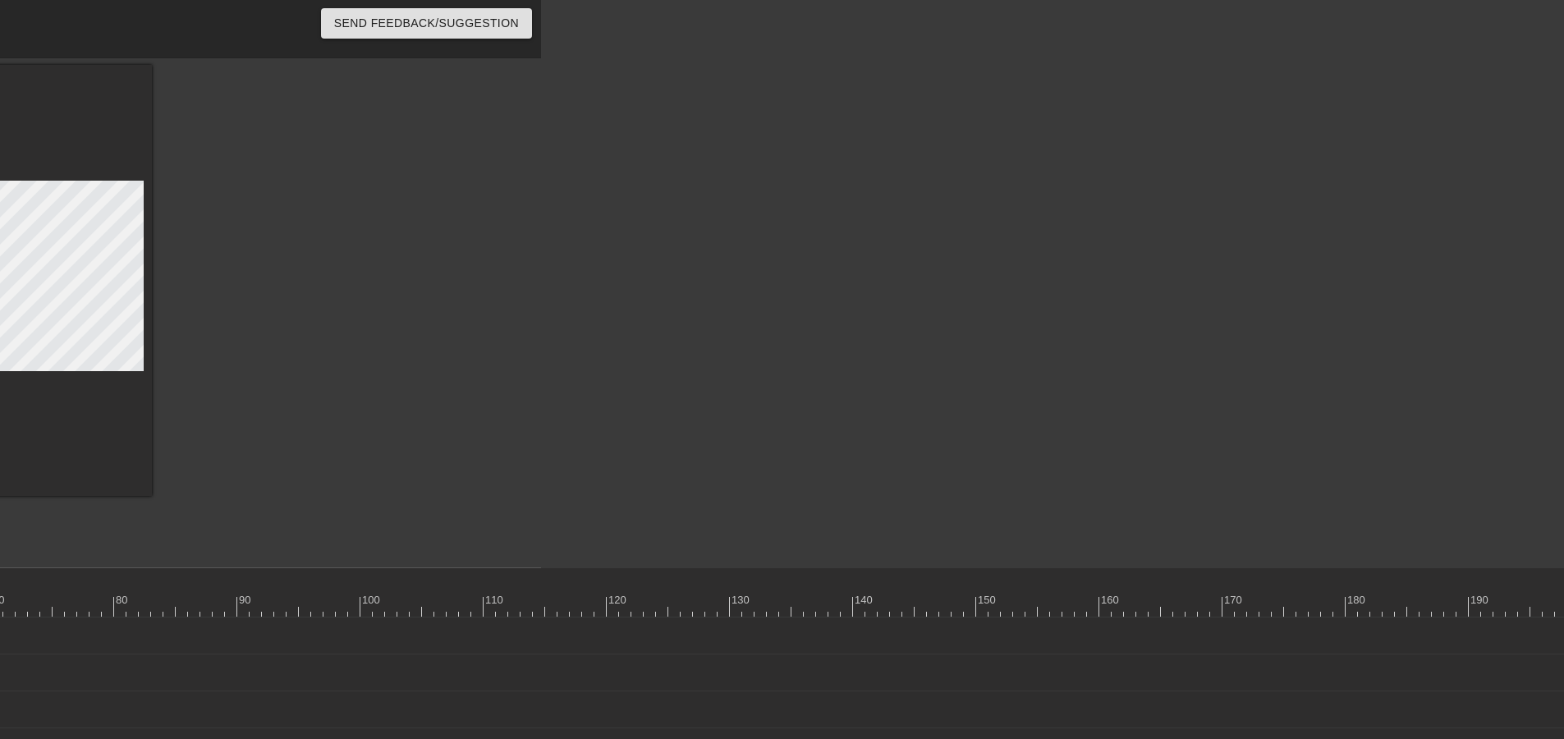
scroll to position [0, 0]
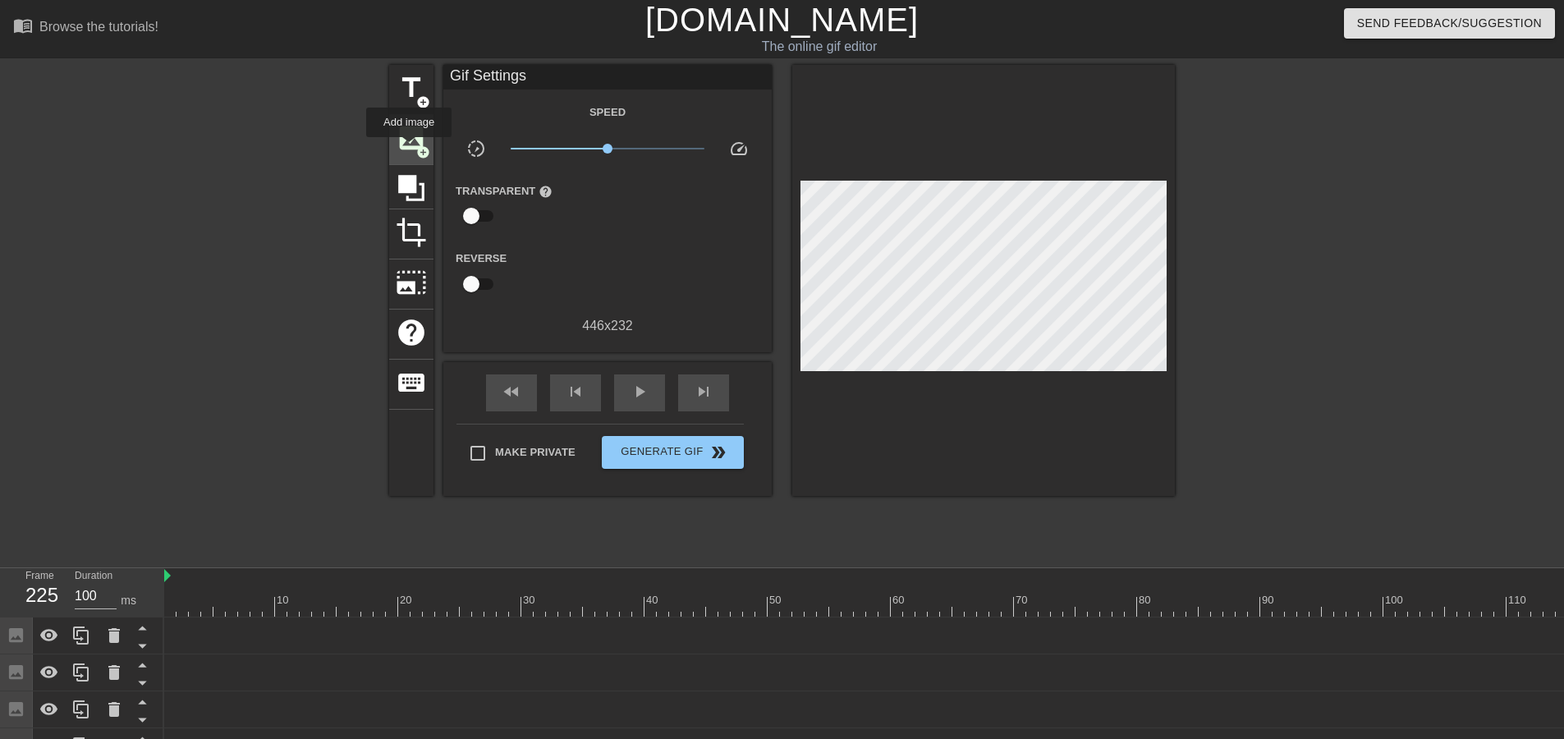
click at [409, 147] on span "image" at bounding box center [411, 137] width 31 height 31
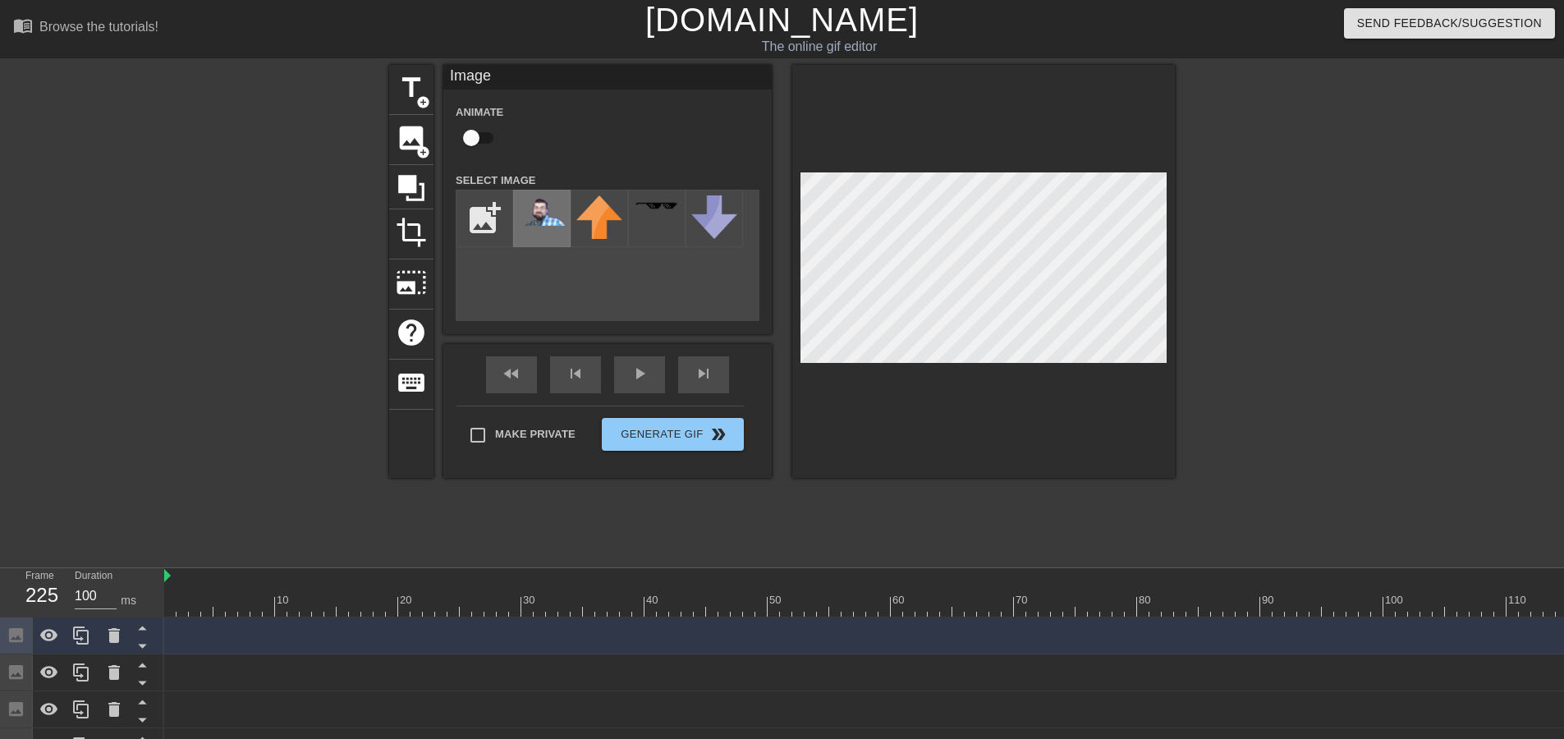
click at [552, 209] on img at bounding box center [542, 210] width 46 height 30
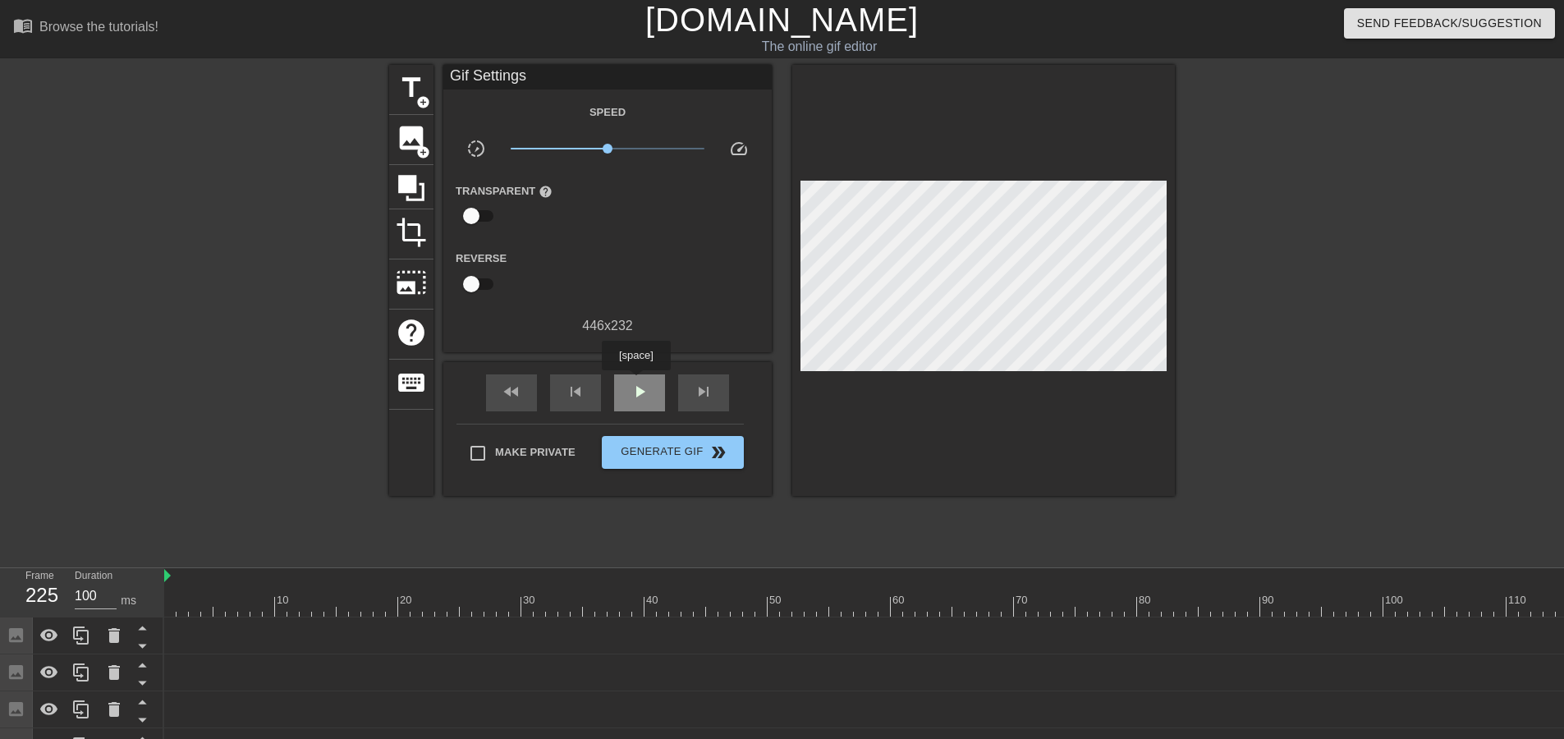
click at [636, 382] on span "play_arrow" at bounding box center [640, 392] width 20 height 20
type input "100"
click at [636, 455] on span "Generate Gif double_arrow" at bounding box center [672, 452] width 129 height 20
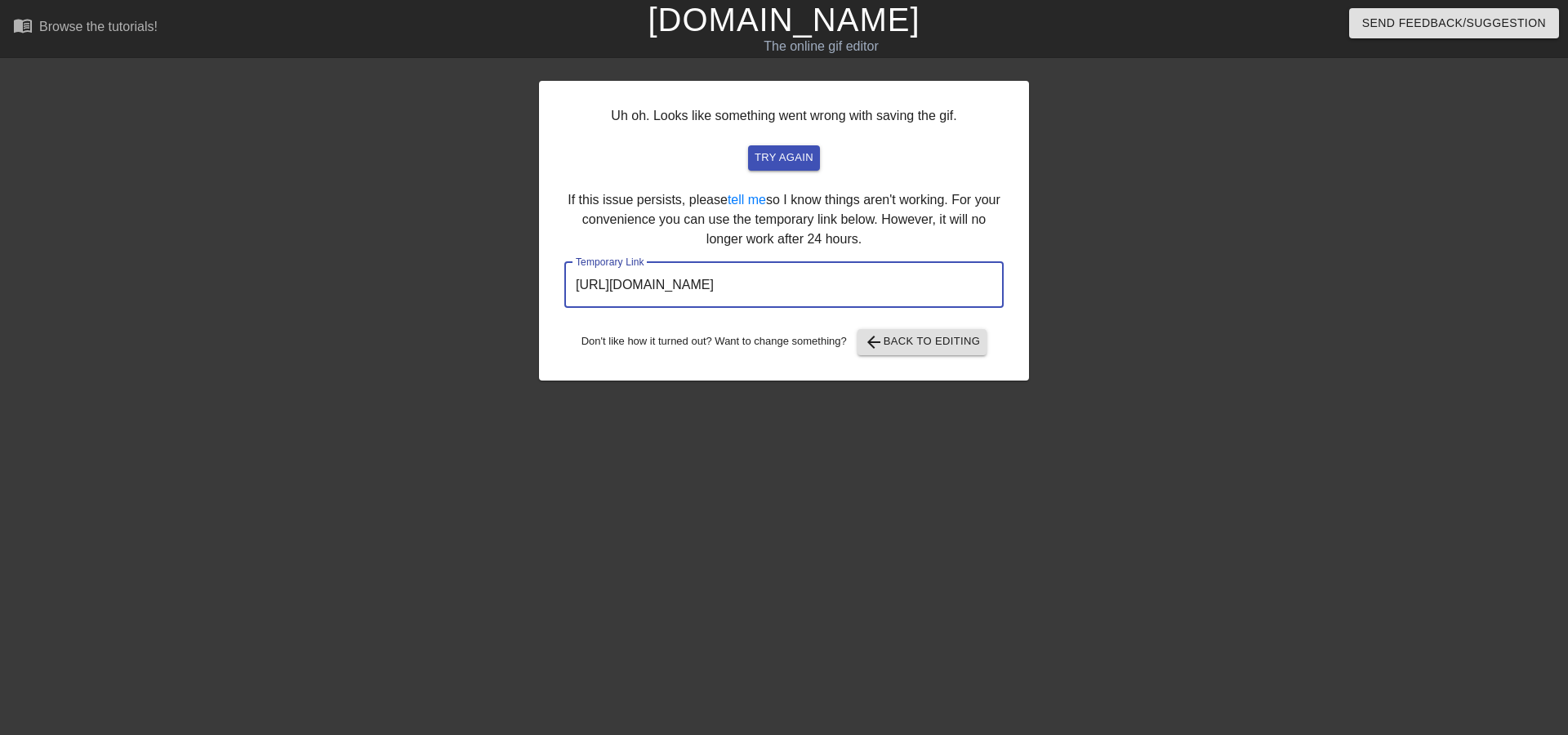
click at [846, 291] on input "[URL][DOMAIN_NAME]" at bounding box center [784, 284] width 440 height 46
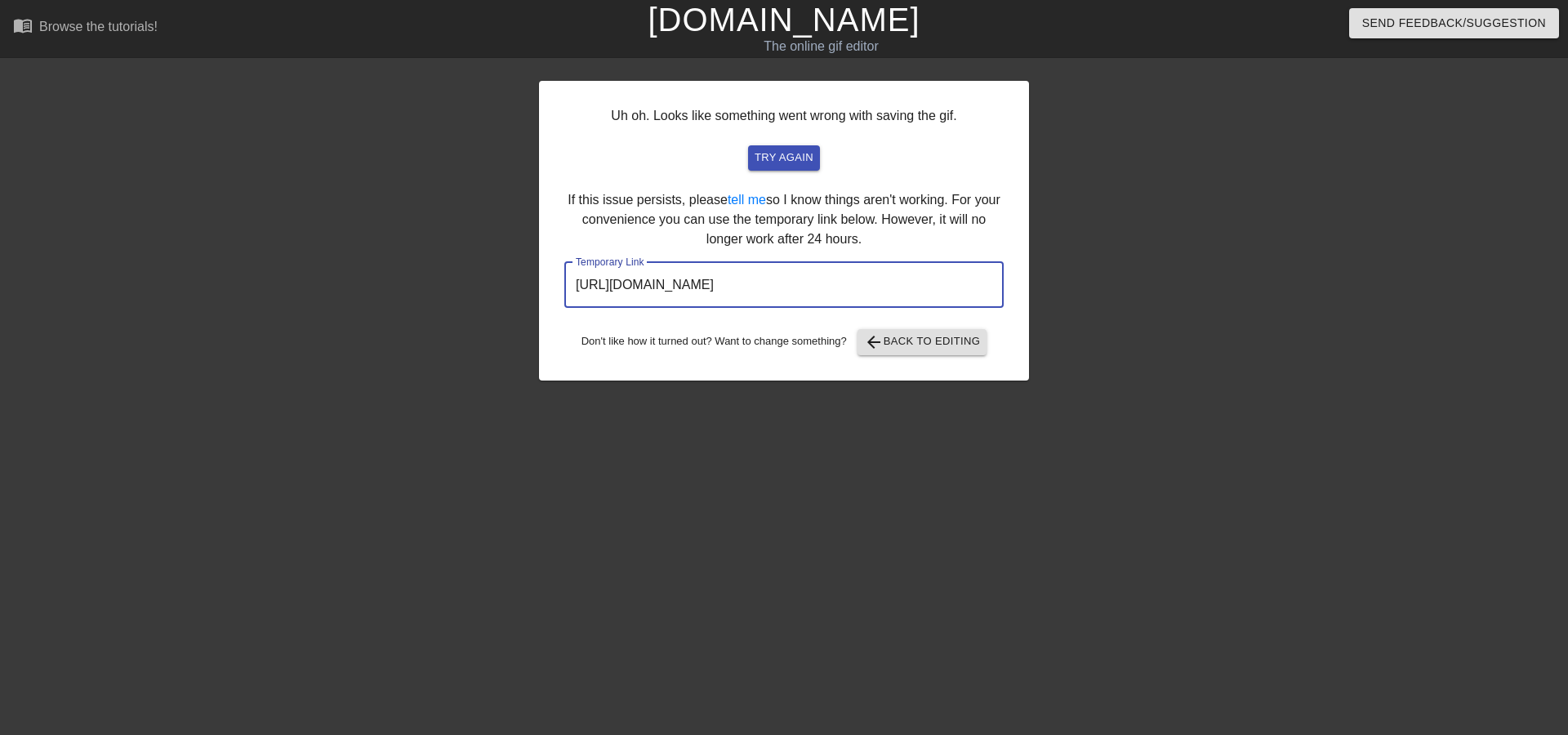
click at [846, 291] on input "[URL][DOMAIN_NAME]" at bounding box center [784, 284] width 440 height 46
